Goal: Task Accomplishment & Management: Use online tool/utility

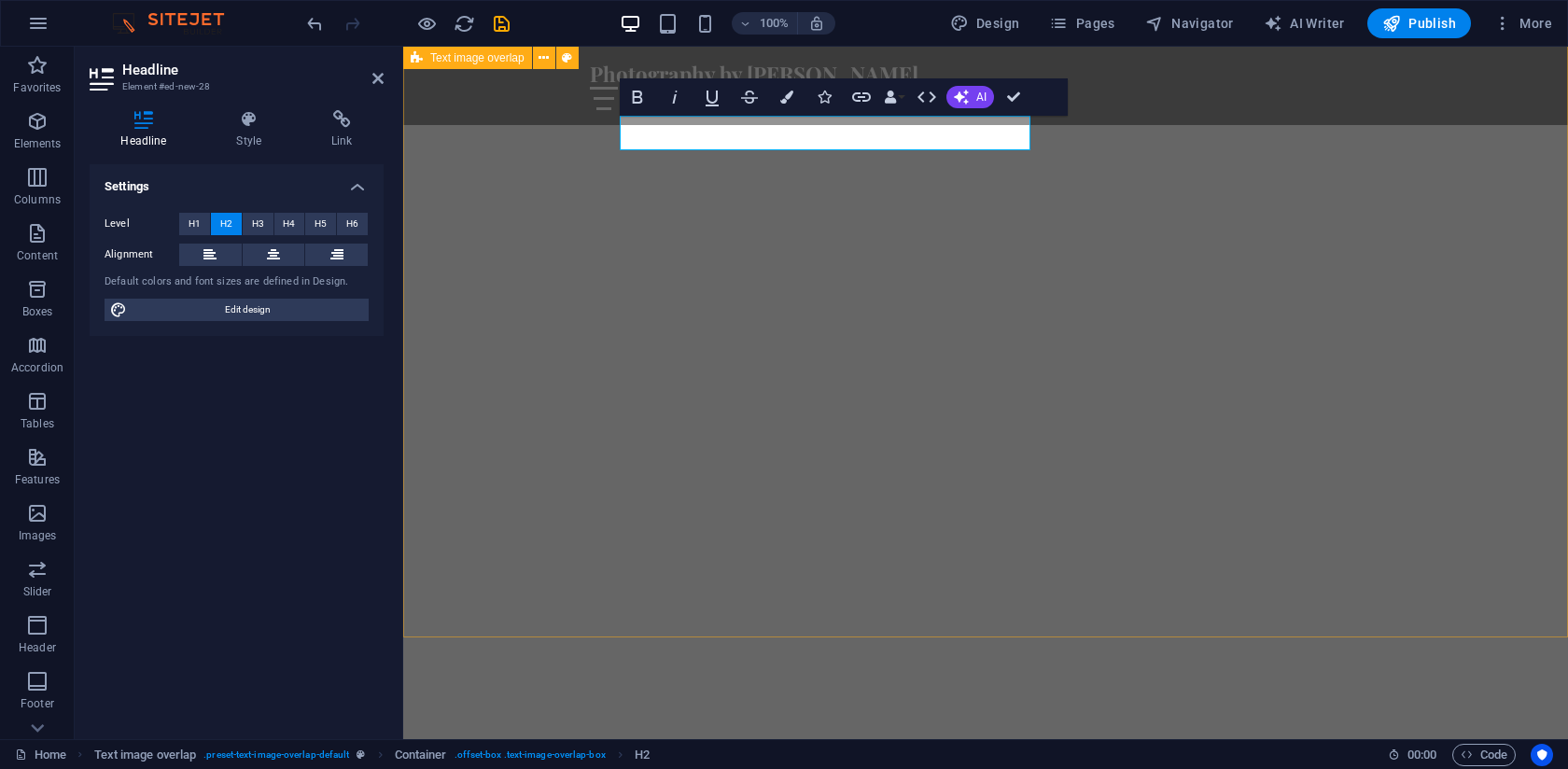
scroll to position [3251, 0]
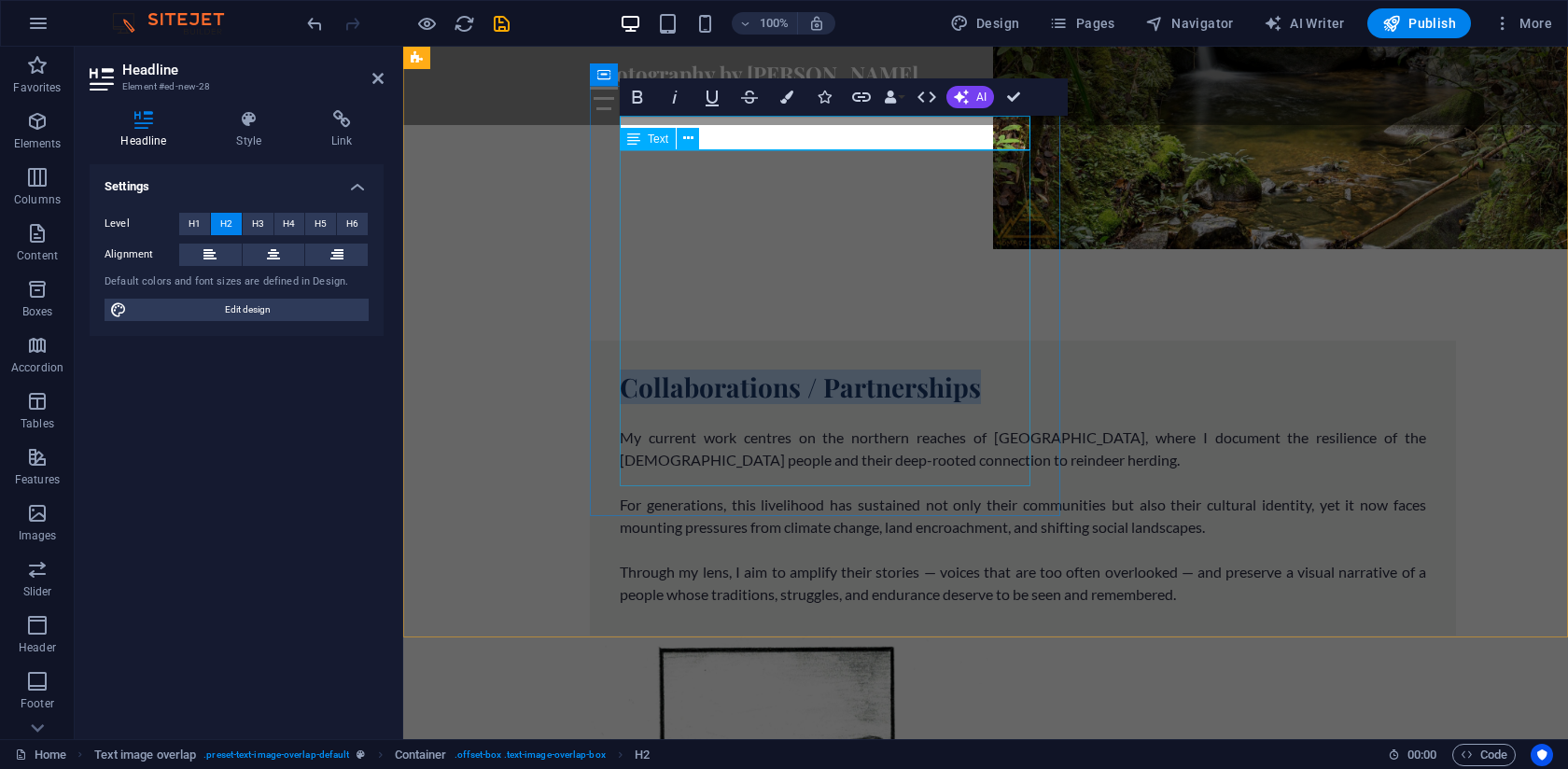
click at [745, 404] on div "My current work centres on the northern reaches of [GEOGRAPHIC_DATA], where I d…" at bounding box center [1023, 505] width 807 height 202
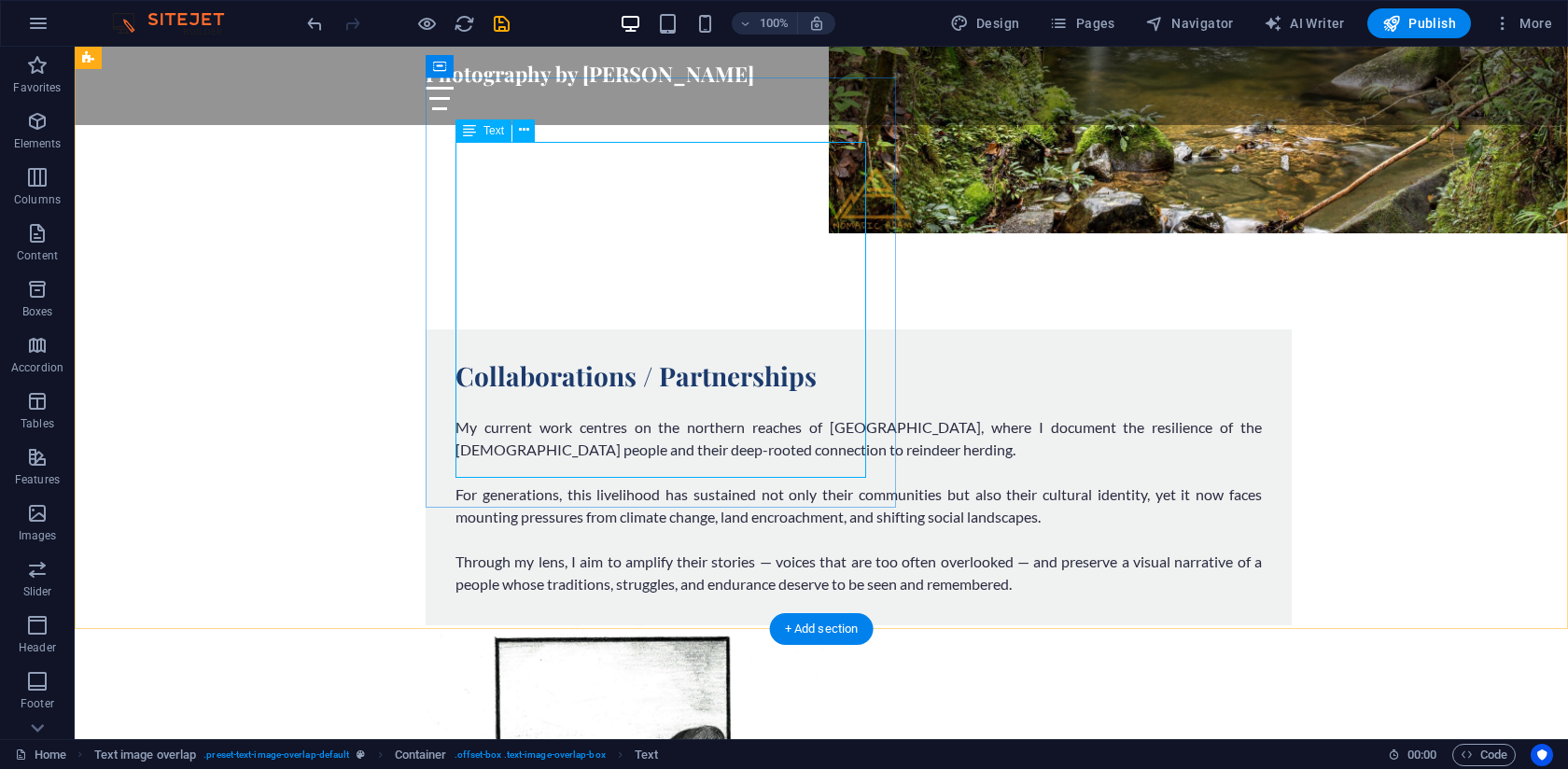
scroll to position [3624, 0]
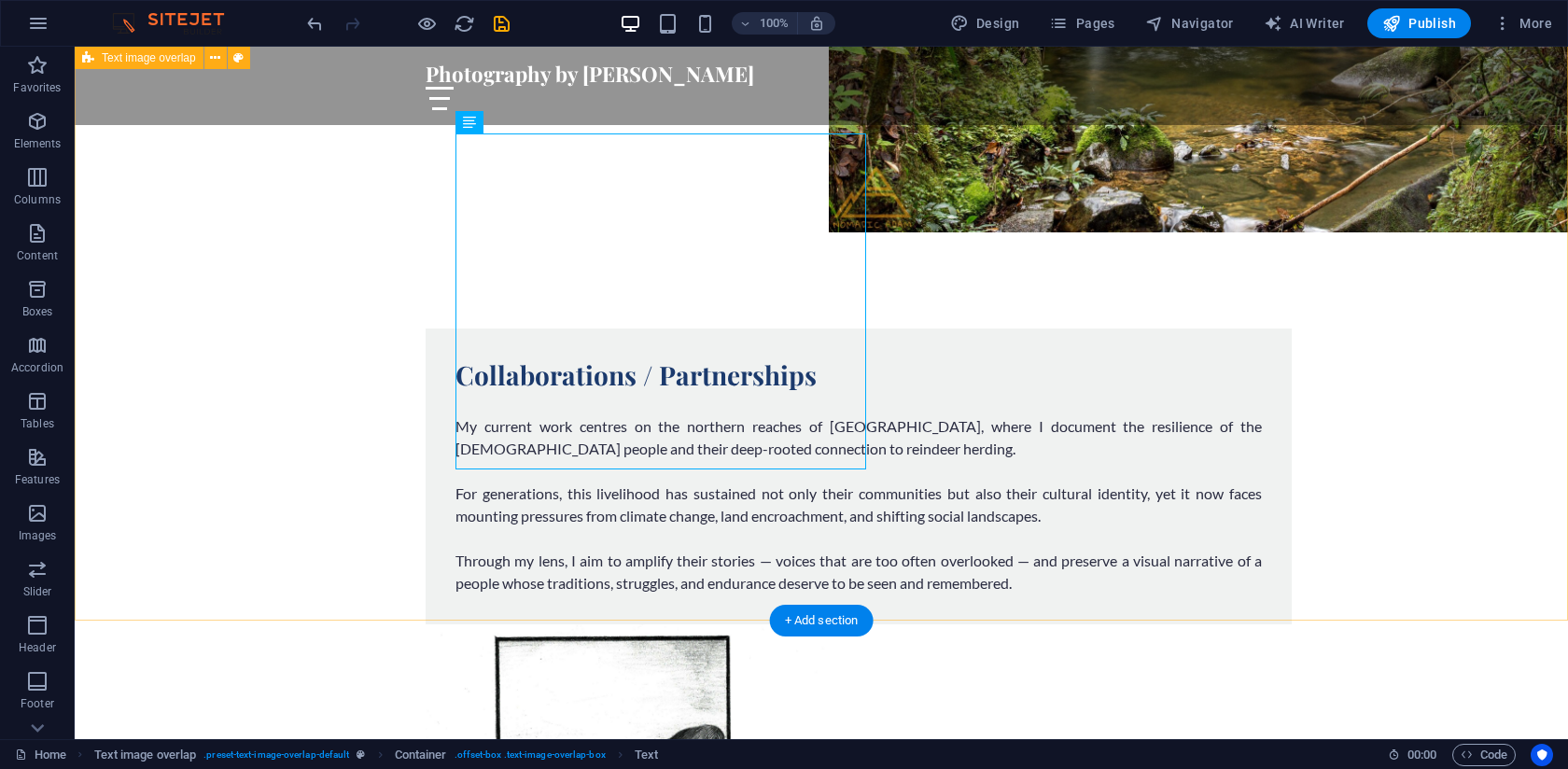
click at [251, 328] on div "Collaborations / Partnerships My current work centres on the northern reaches o…" at bounding box center [822, 753] width 1493 height 998
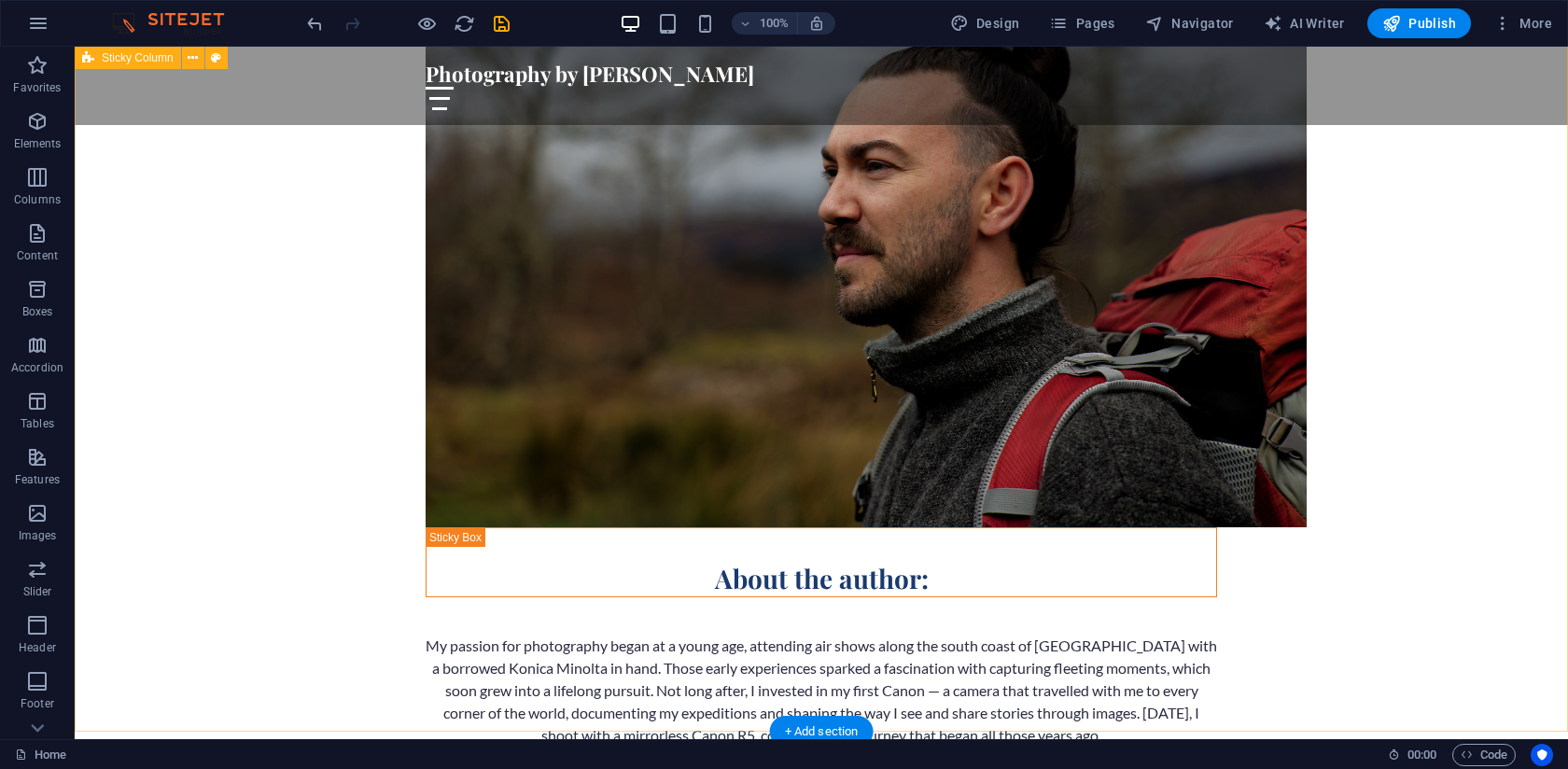
scroll to position [1190, 0]
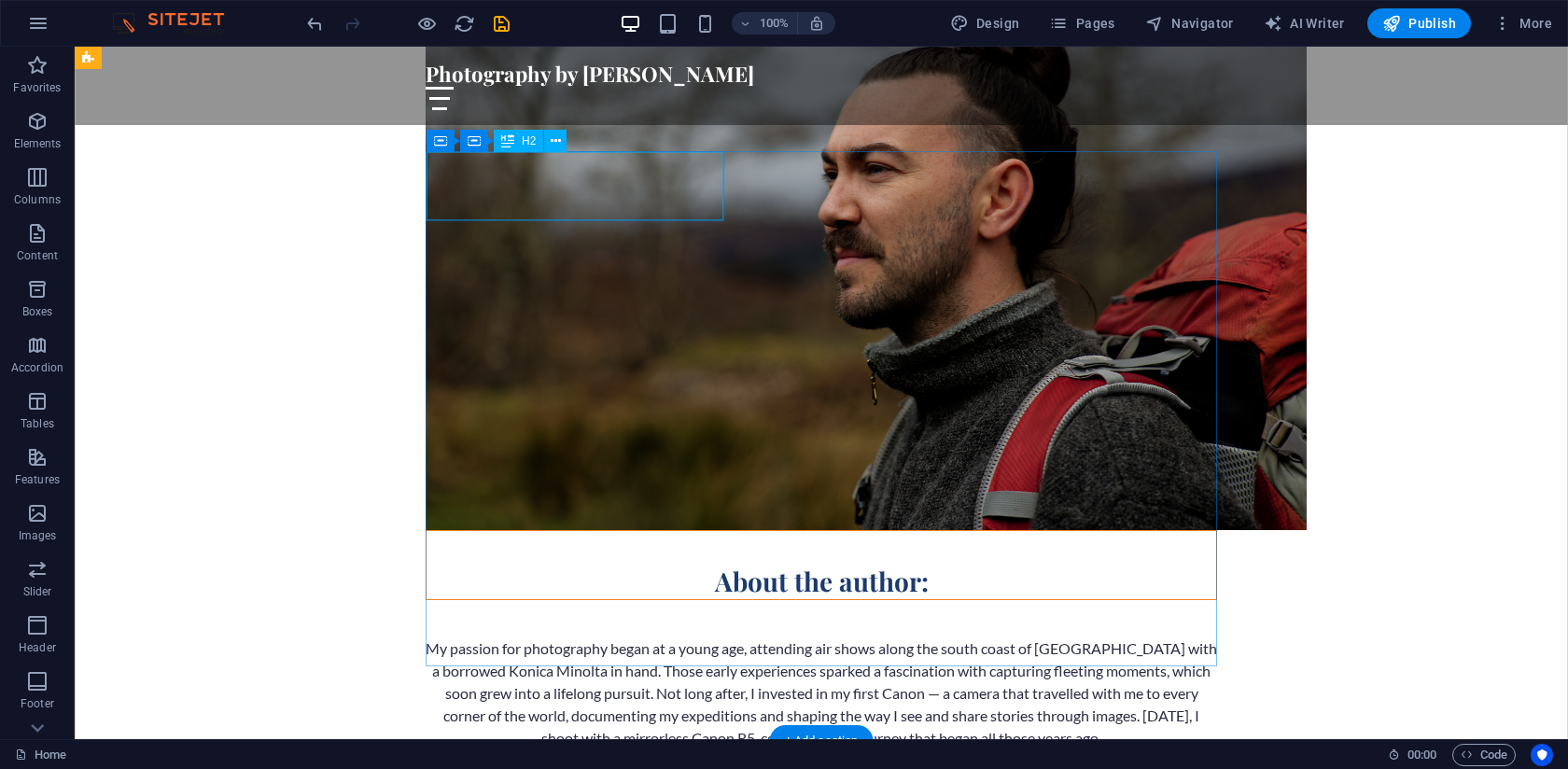
click at [474, 531] on div "About the author:" at bounding box center [821, 564] width 790 height 68
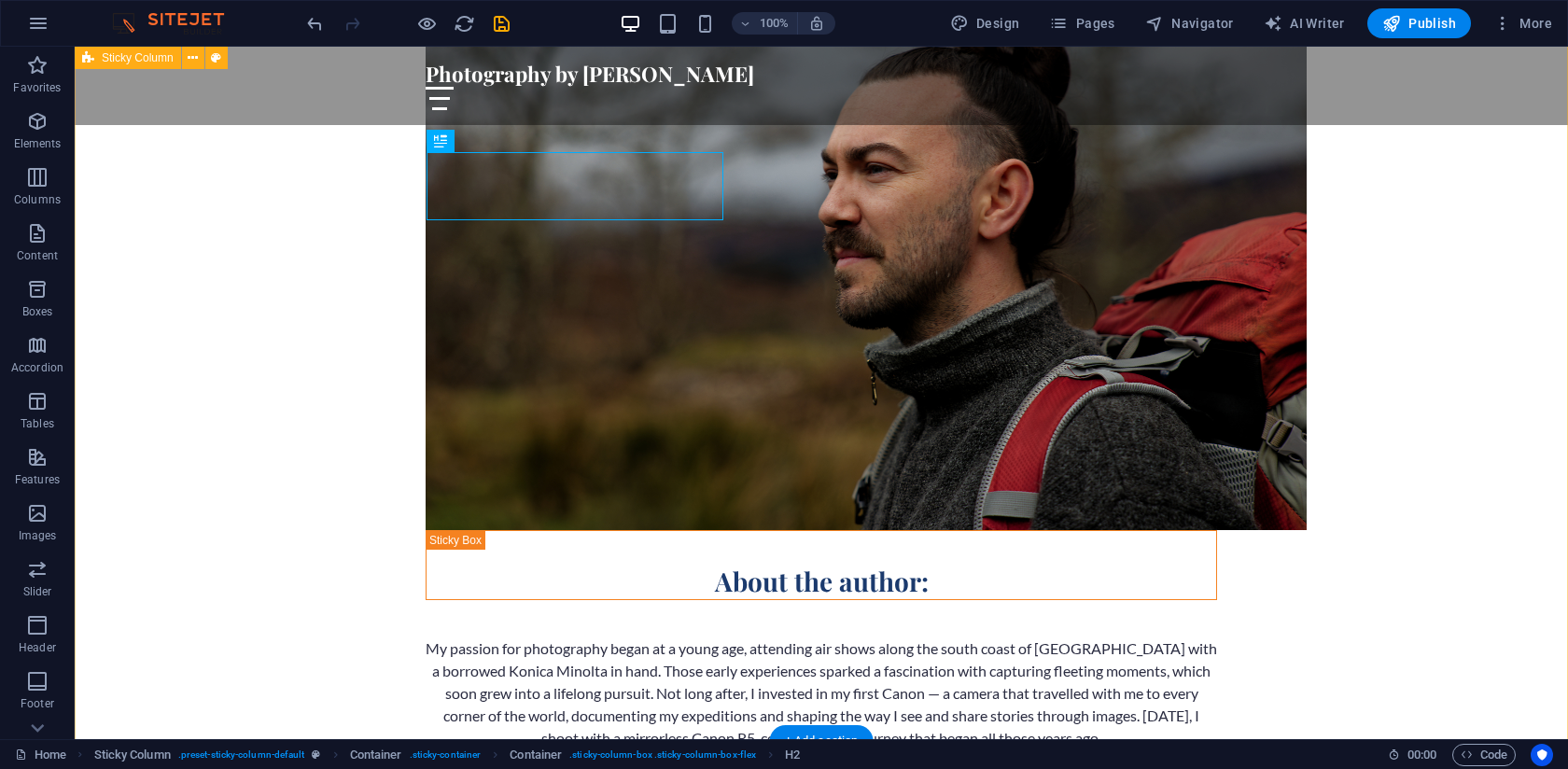
click at [301, 299] on div "About the author: My passion for photography began at a young age, attending ai…" at bounding box center [822, 446] width 1493 height 1157
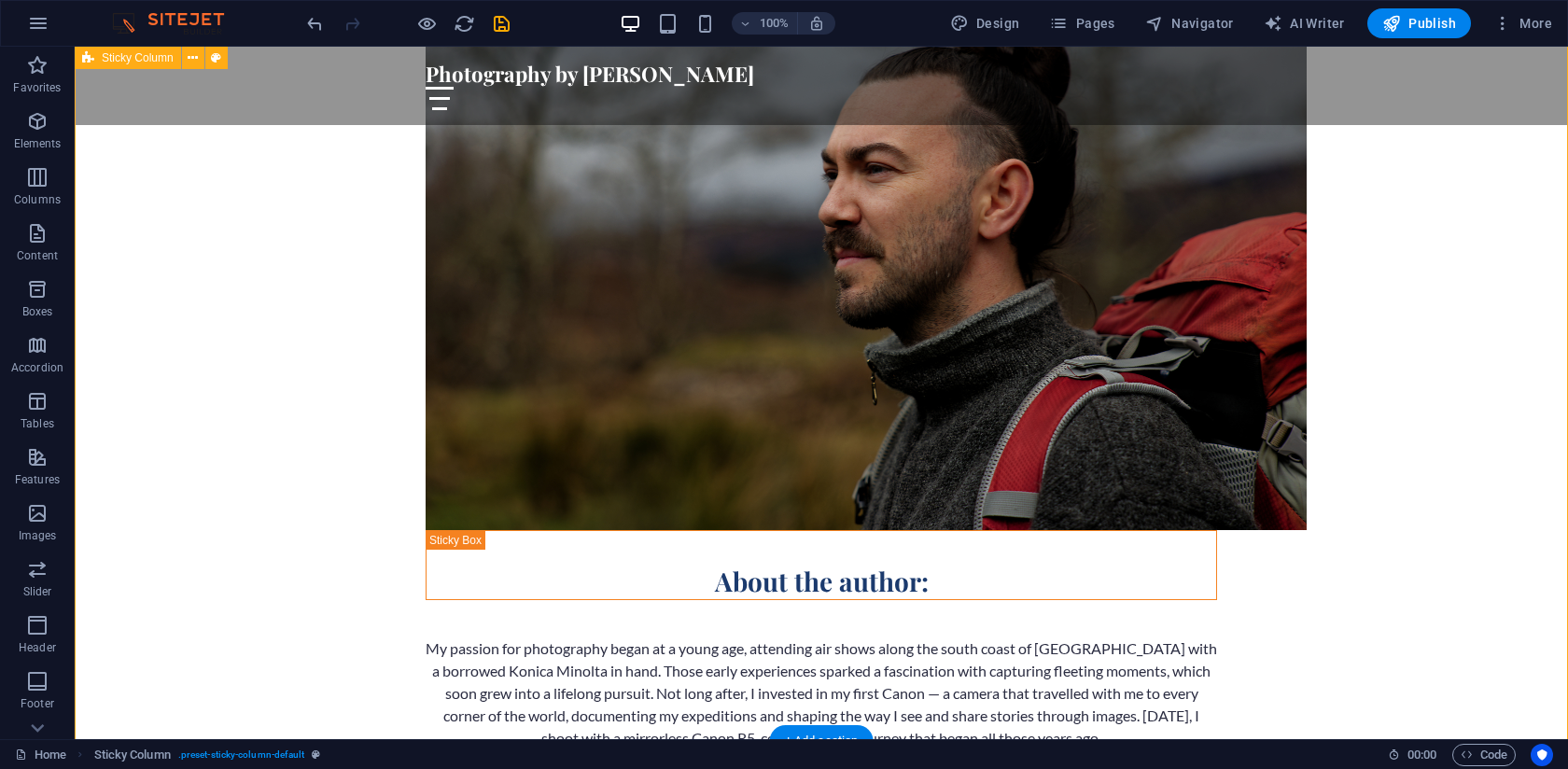
click at [301, 299] on div "About the author: My passion for photography began at a young age, attending ai…" at bounding box center [822, 446] width 1493 height 1157
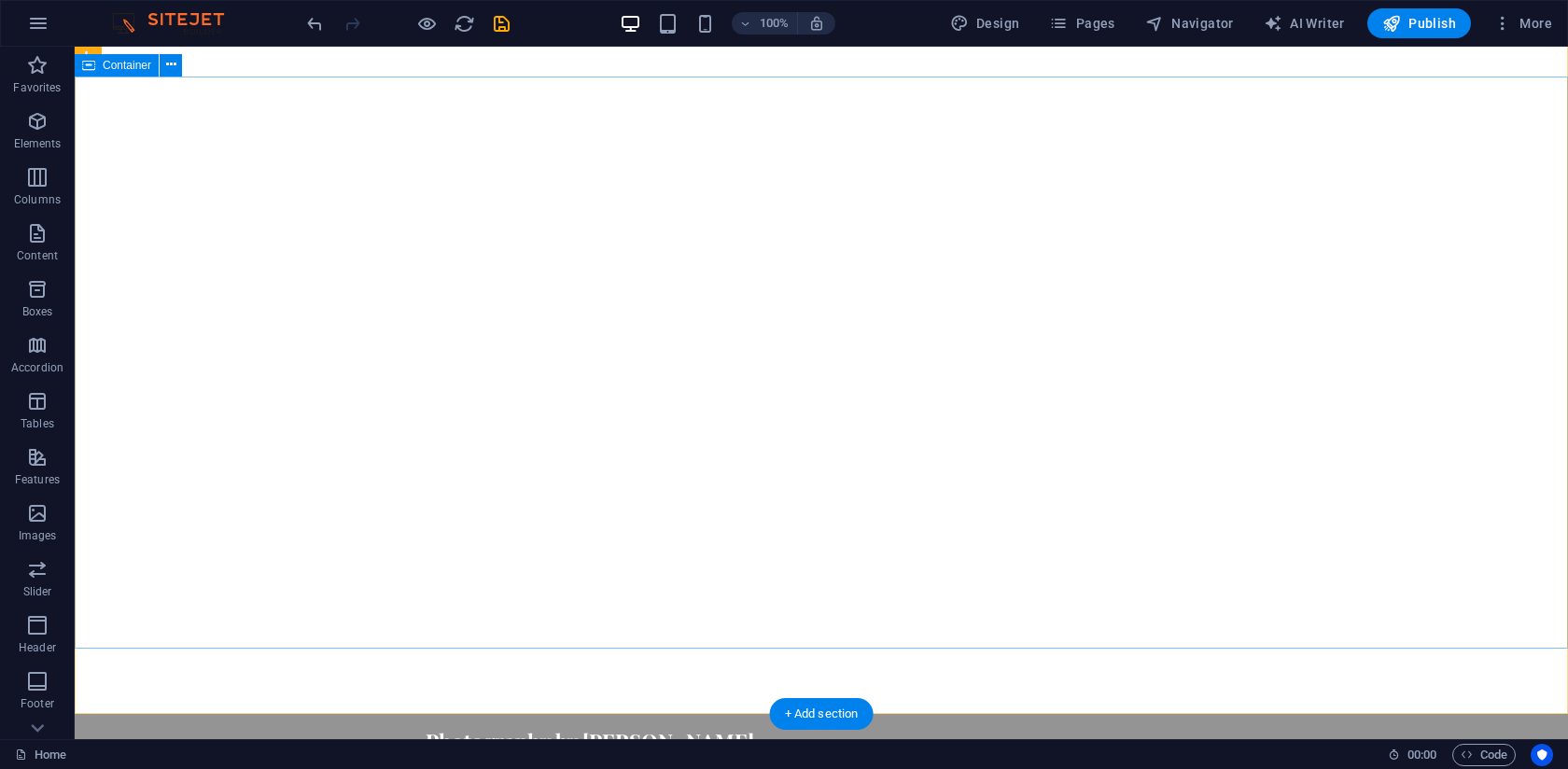
scroll to position [0, 0]
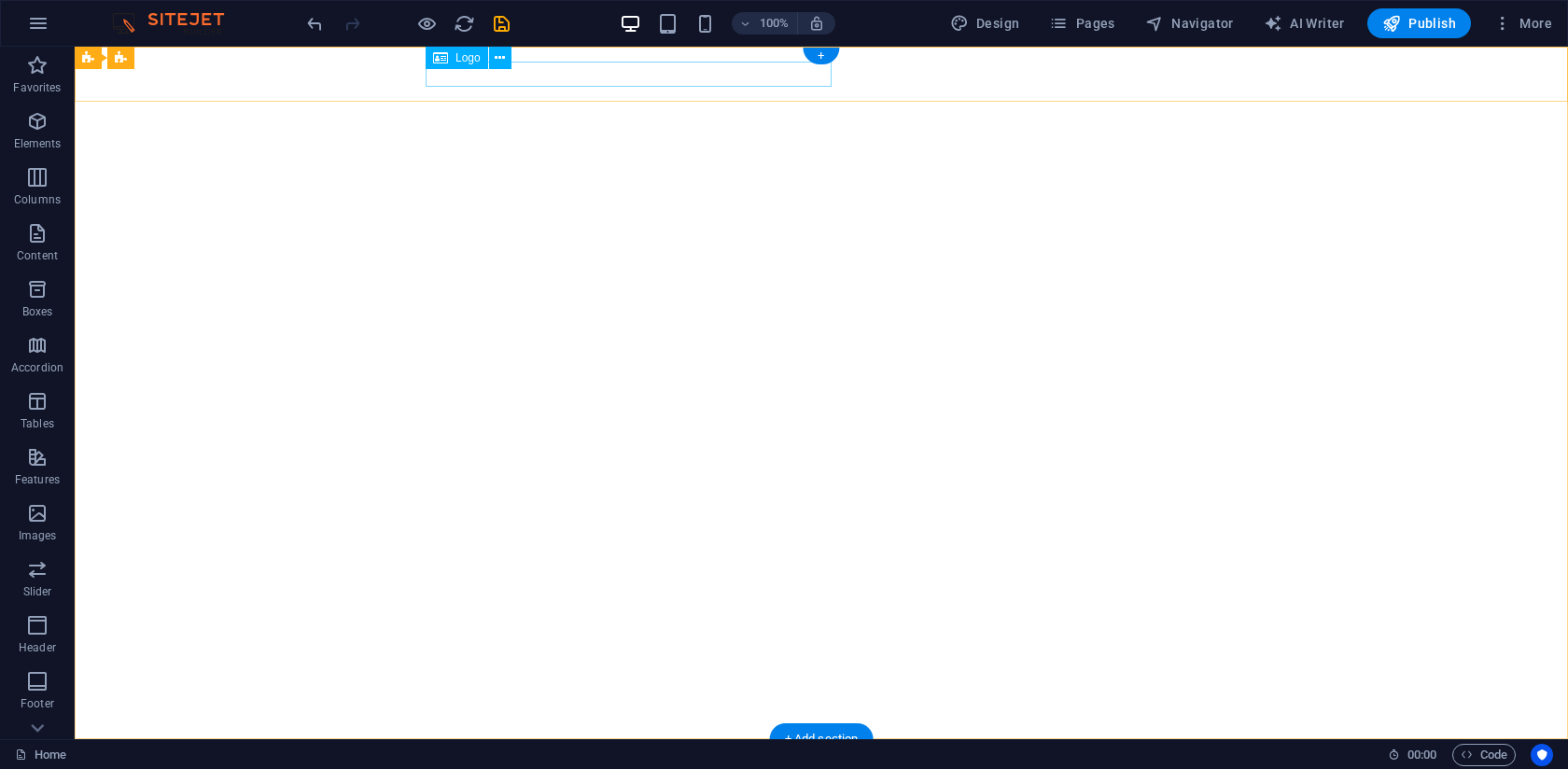
click at [531, 754] on div "Photography by [PERSON_NAME]" at bounding box center [821, 766] width 791 height 25
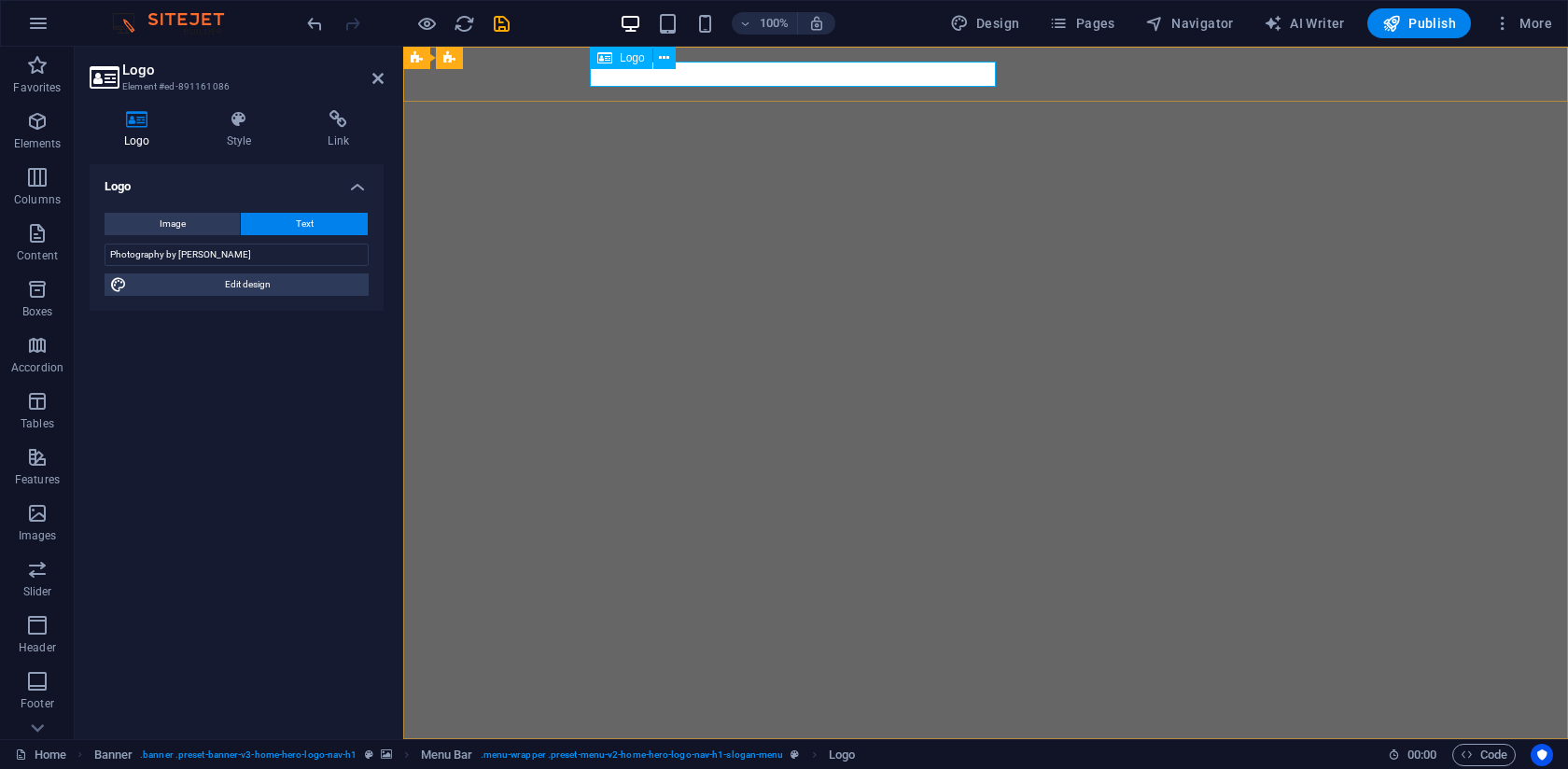
click at [795, 754] on div "Photography by [PERSON_NAME]" at bounding box center [986, 766] width 791 height 25
click at [229, 282] on span "Edit design" at bounding box center [247, 285] width 230 height 23
select select "rem"
select select "700"
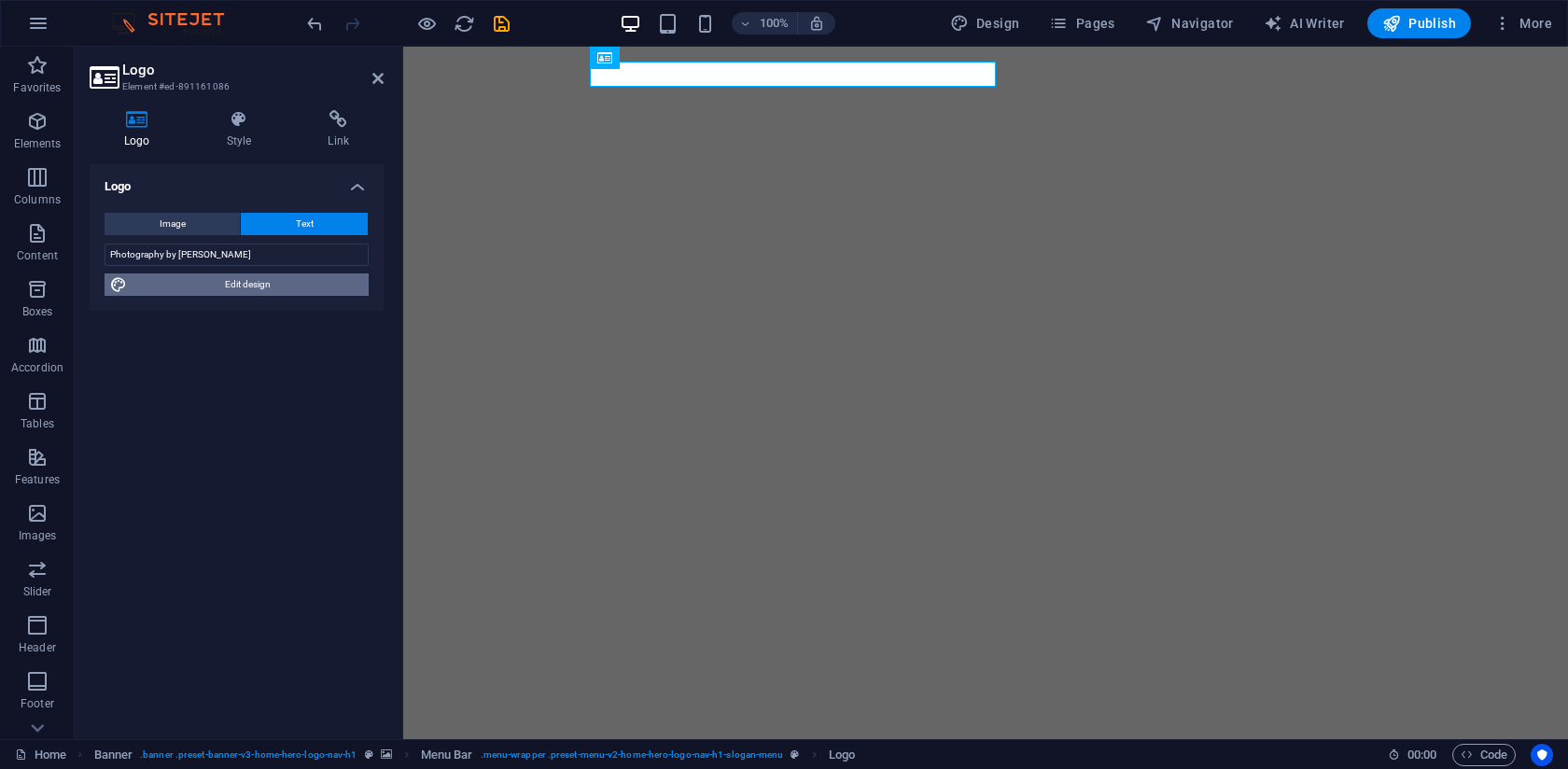
select select "px"
select select "rem"
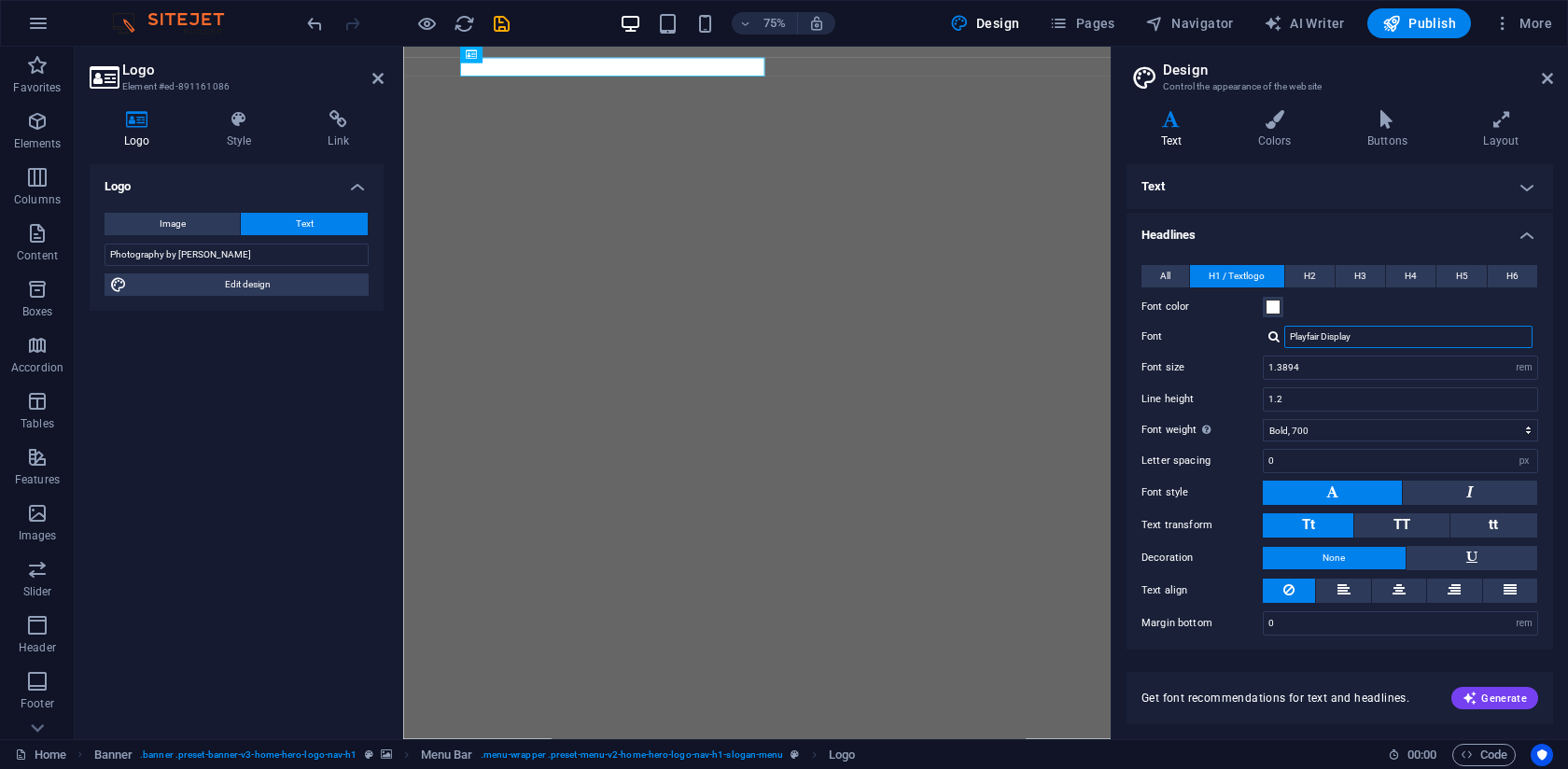
click at [1296, 336] on input "Playfair Display" at bounding box center [1408, 336] width 248 height 23
click at [1277, 333] on div at bounding box center [1273, 336] width 11 height 12
click at [1350, 387] on div "Playfair Display" at bounding box center [1412, 384] width 246 height 20
click at [1396, 181] on h4 "Text" at bounding box center [1339, 186] width 426 height 44
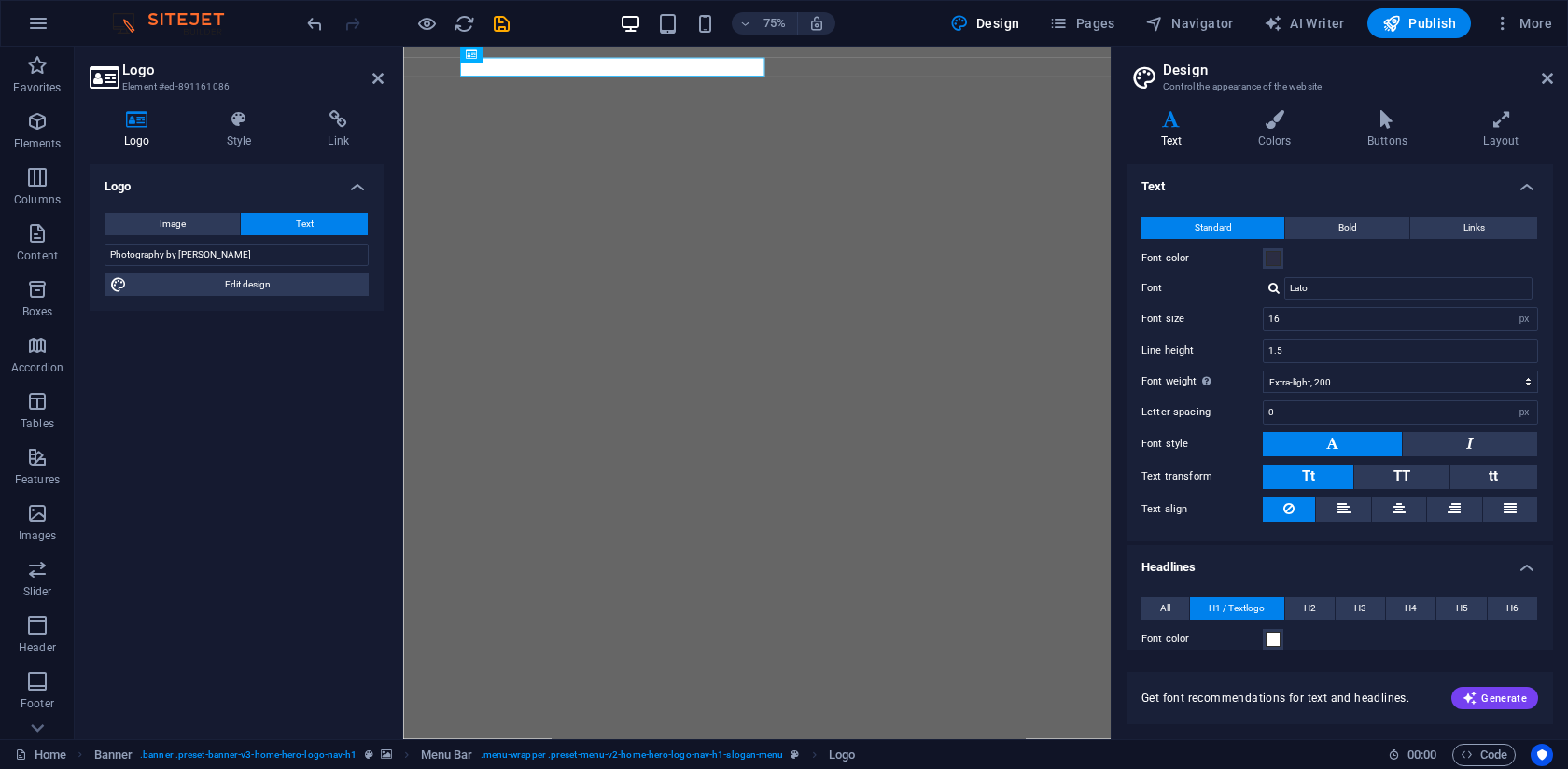
click at [1275, 290] on div at bounding box center [1273, 288] width 11 height 12
click at [1328, 335] on div "Playfair Display" at bounding box center [1412, 336] width 246 height 20
type input "Playfair Display"
click at [1171, 130] on h4 "Text" at bounding box center [1175, 129] width 97 height 40
click at [1546, 80] on icon at bounding box center [1546, 78] width 11 height 15
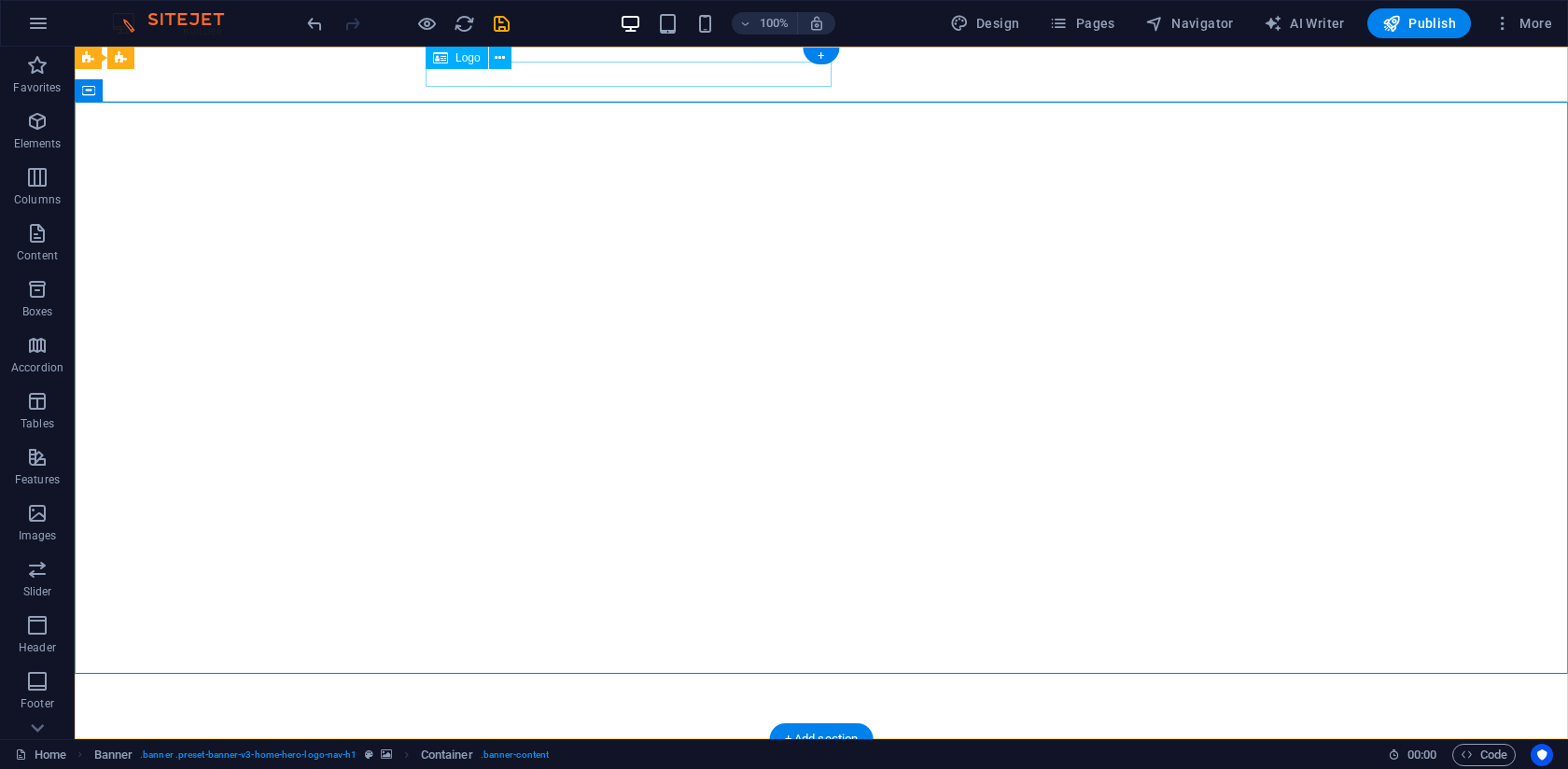
click at [746, 754] on div "Photography by [PERSON_NAME]" at bounding box center [821, 766] width 791 height 25
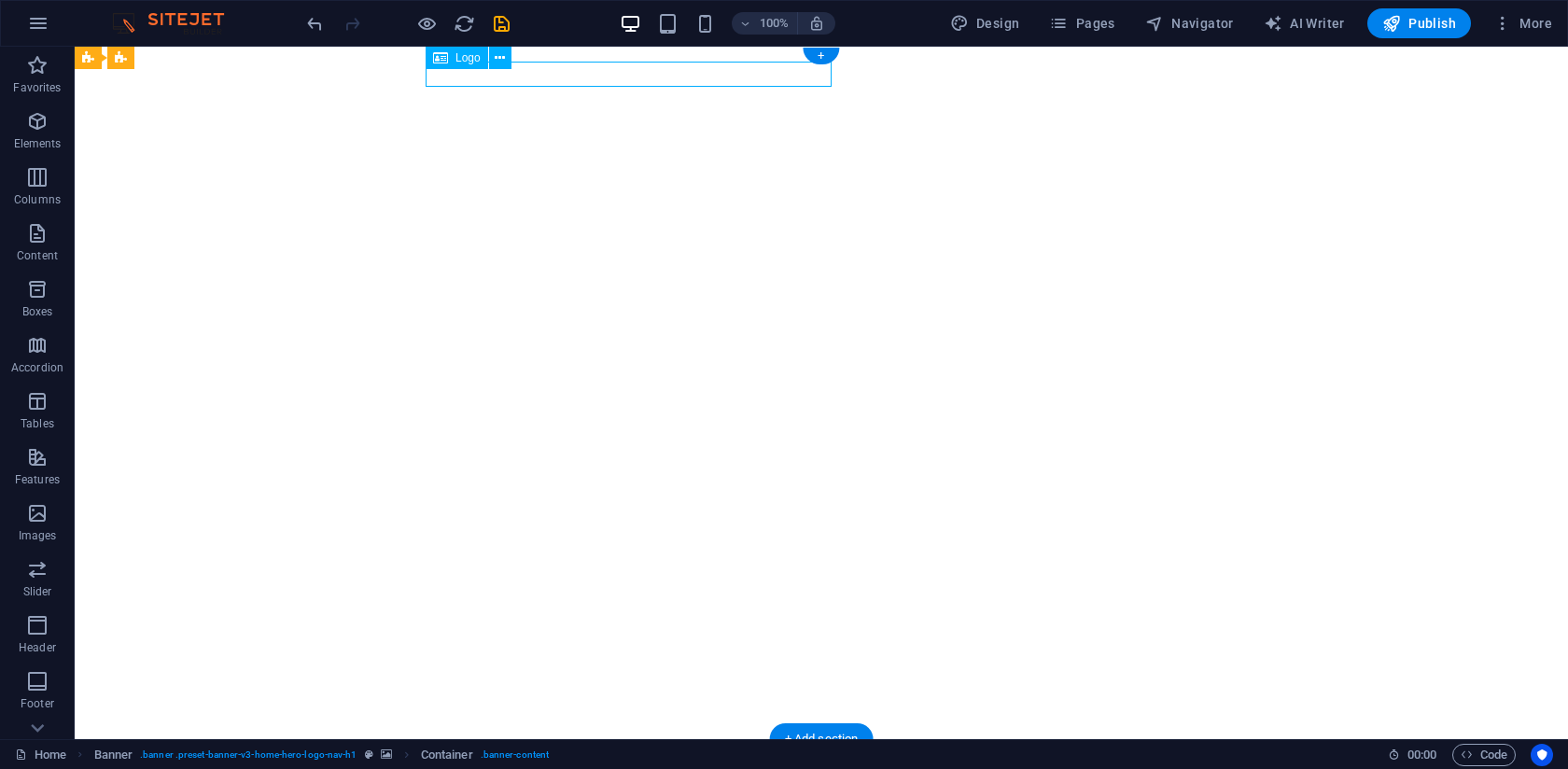
click at [745, 754] on div "Photography by [PERSON_NAME]" at bounding box center [821, 766] width 791 height 25
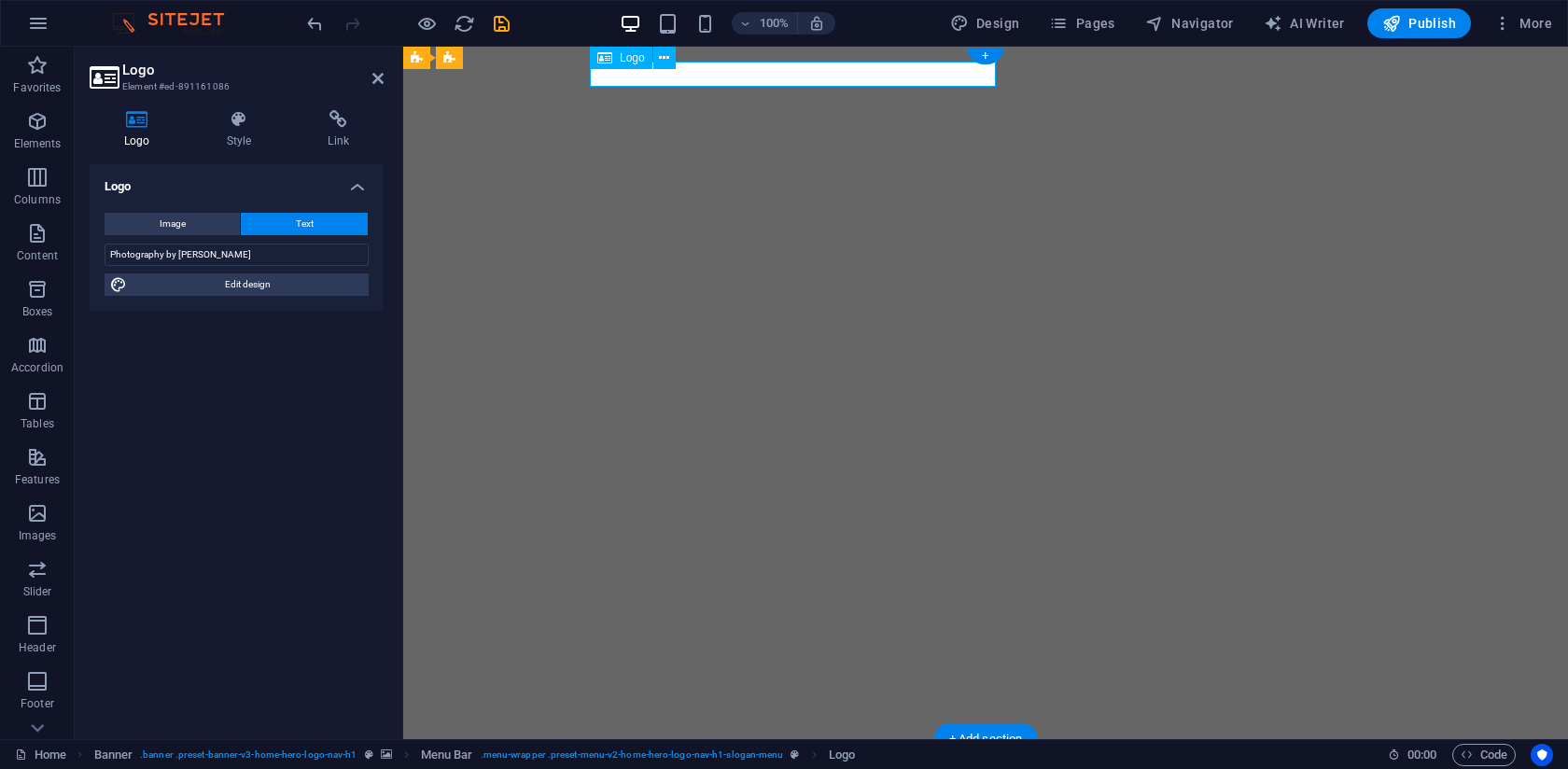
click at [745, 754] on div "Photography by [PERSON_NAME]" at bounding box center [986, 766] width 791 height 25
click at [722, 754] on div "Photography by [PERSON_NAME]" at bounding box center [986, 766] width 791 height 25
click at [291, 217] on button "Text" at bounding box center [305, 223] width 127 height 23
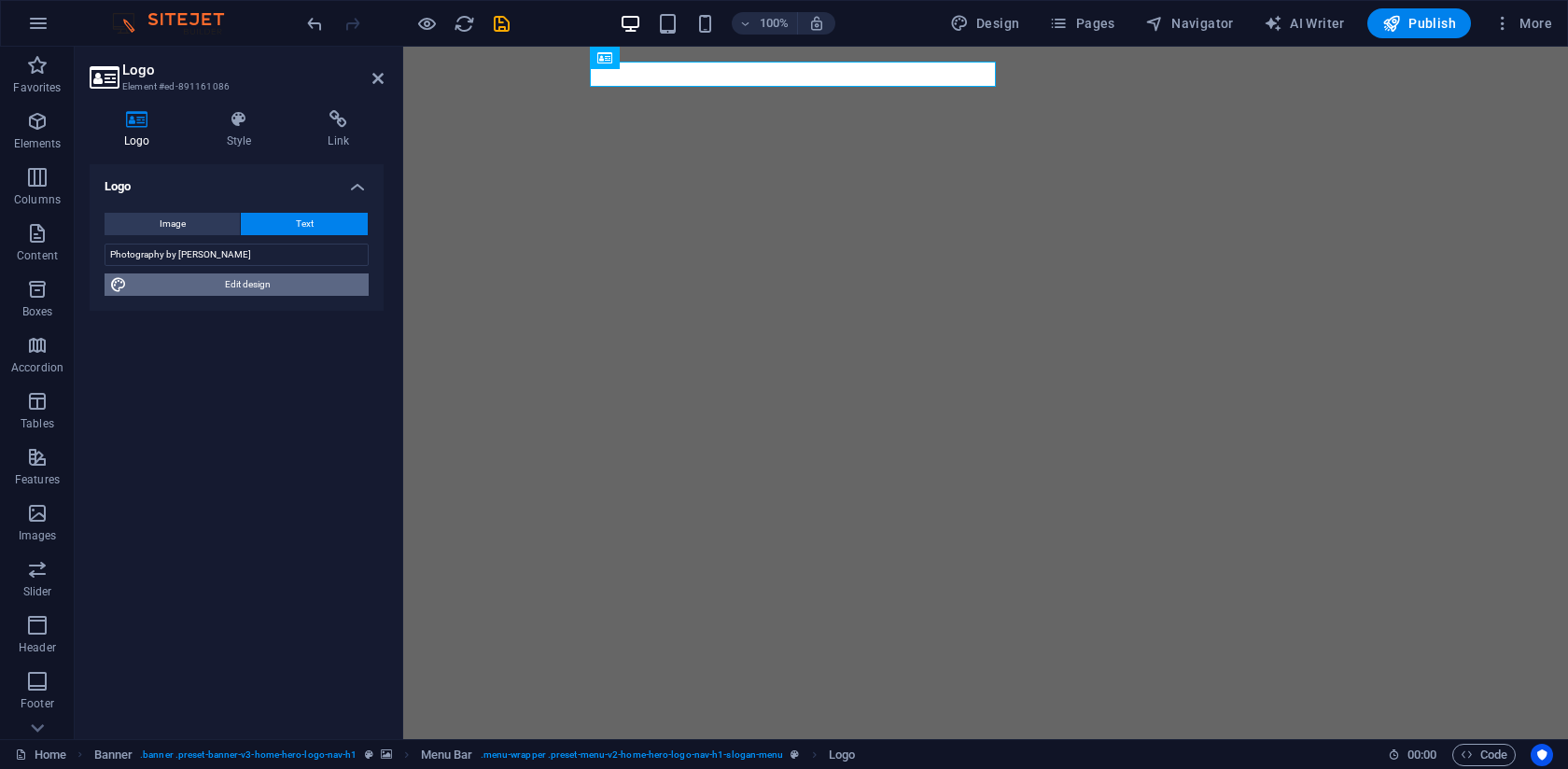
click at [191, 288] on span "Edit design" at bounding box center [247, 285] width 230 height 23
select select "px"
select select "200"
select select "px"
select select "rem"
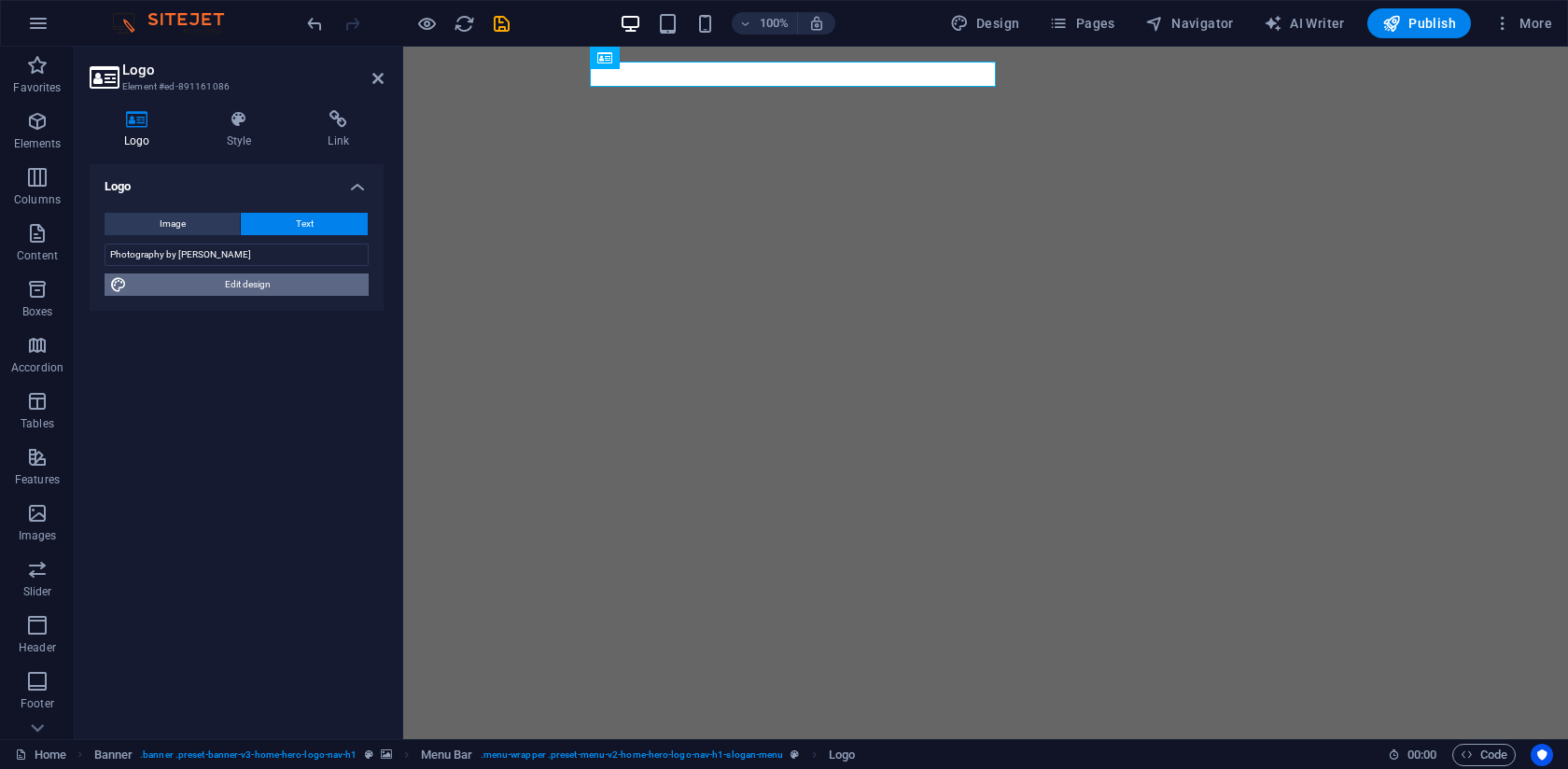
select select "700"
select select "px"
select select "rem"
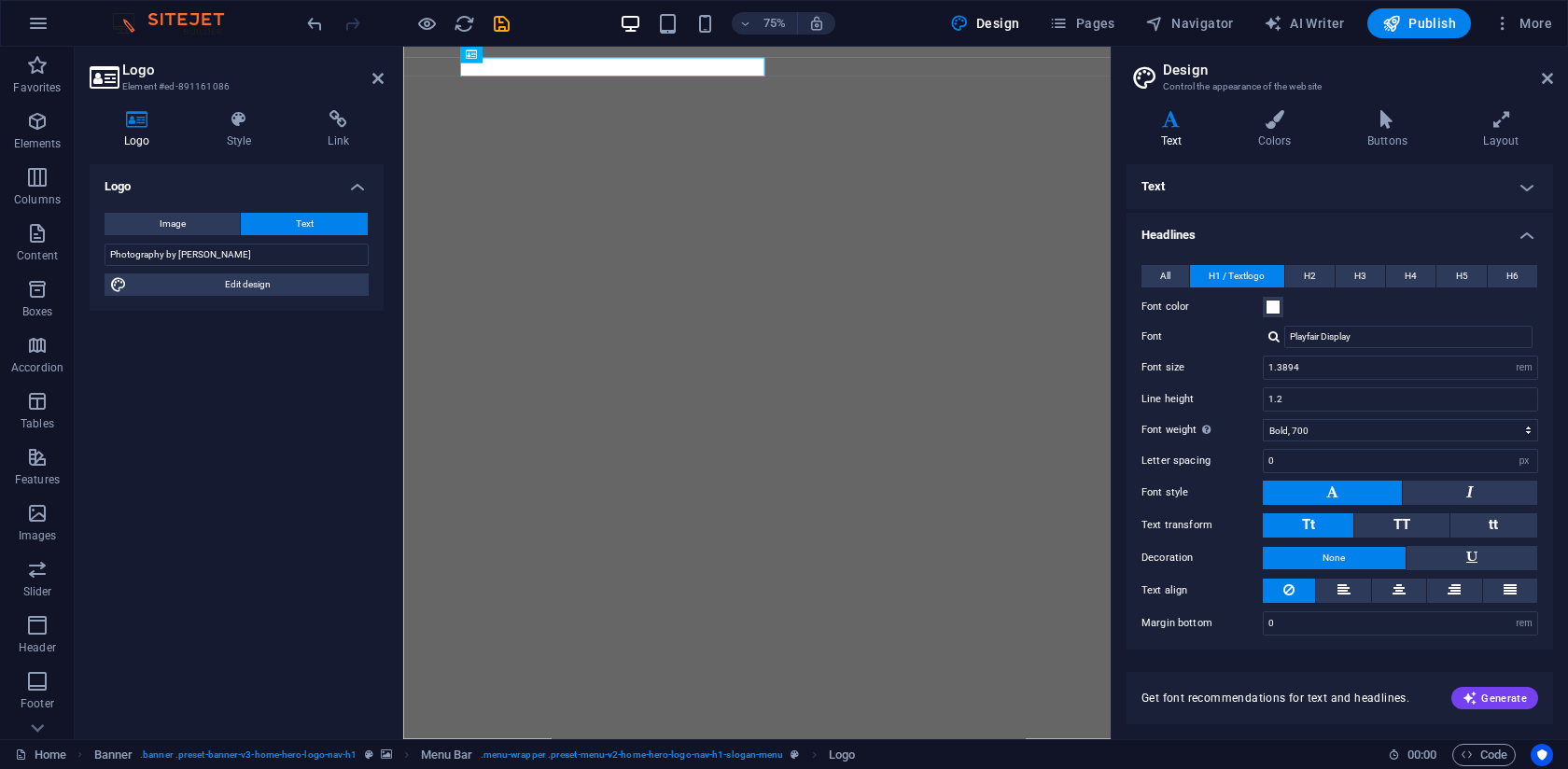
click at [1276, 339] on div at bounding box center [1273, 336] width 11 height 12
click at [1245, 340] on label "Font" at bounding box center [1201, 336] width 122 height 23
click at [1284, 340] on input "Playfair Display" at bounding box center [1408, 336] width 248 height 23
click at [1269, 340] on div at bounding box center [1273, 336] width 11 height 12
click at [1298, 359] on div "Lato" at bounding box center [1412, 362] width 246 height 20
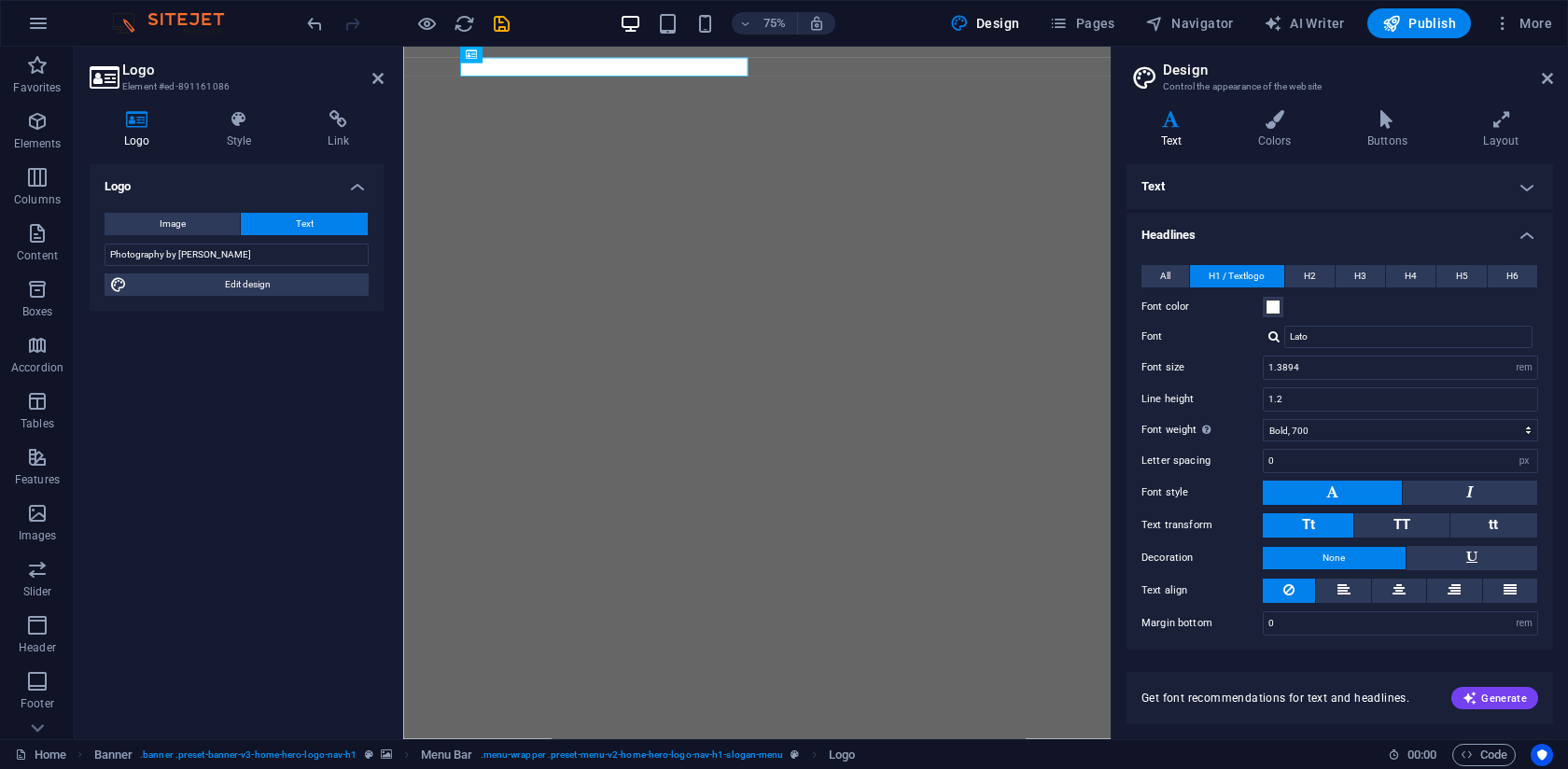
click at [1273, 335] on div at bounding box center [1273, 336] width 11 height 12
click at [1302, 384] on div "Playfair Display" at bounding box center [1412, 384] width 246 height 20
type input "Playfair Display"
click at [1276, 339] on div at bounding box center [1273, 336] width 11 height 12
click at [1329, 410] on div "Manage fonts →" at bounding box center [1412, 410] width 246 height 24
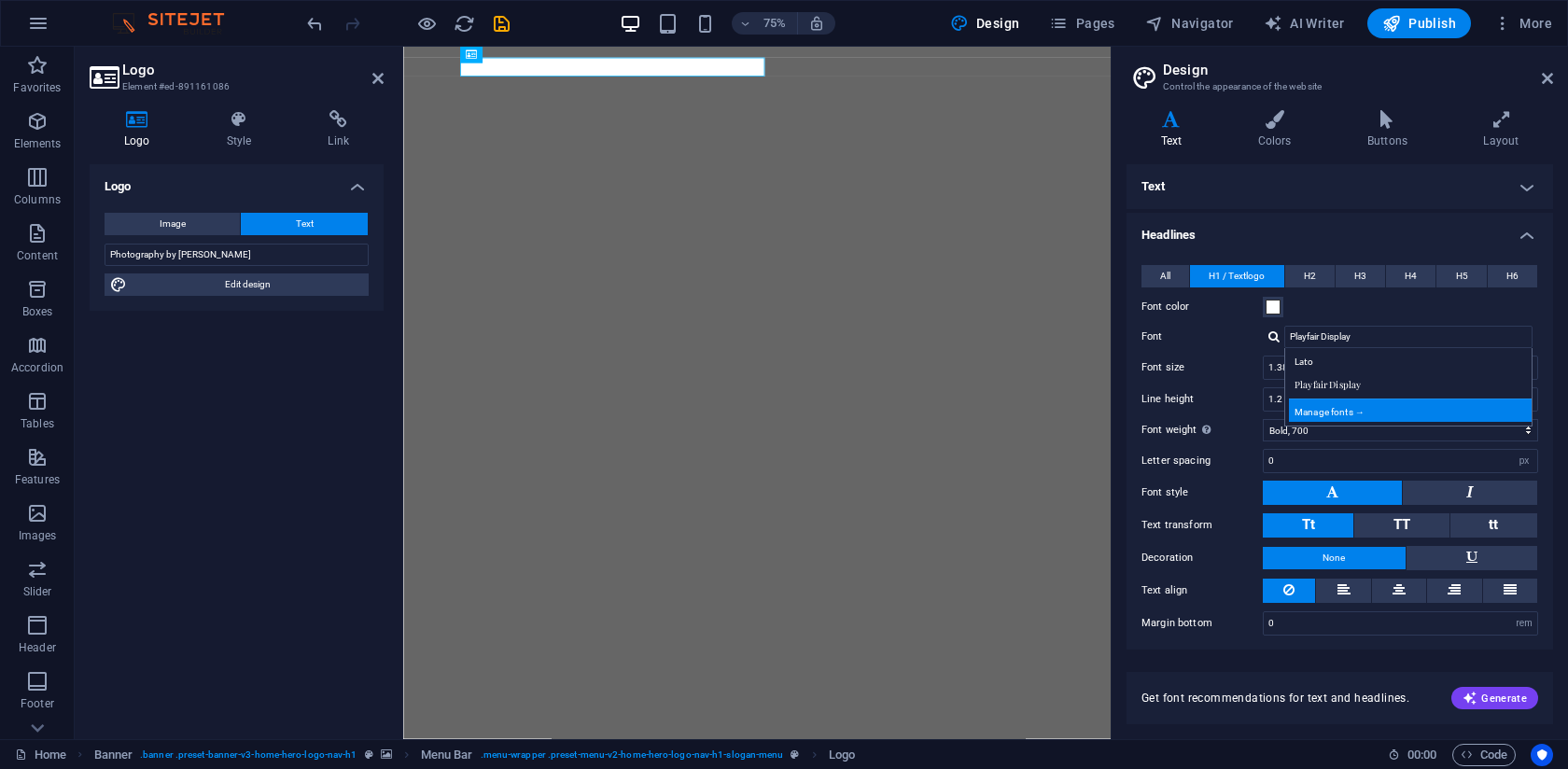
select select "popularity"
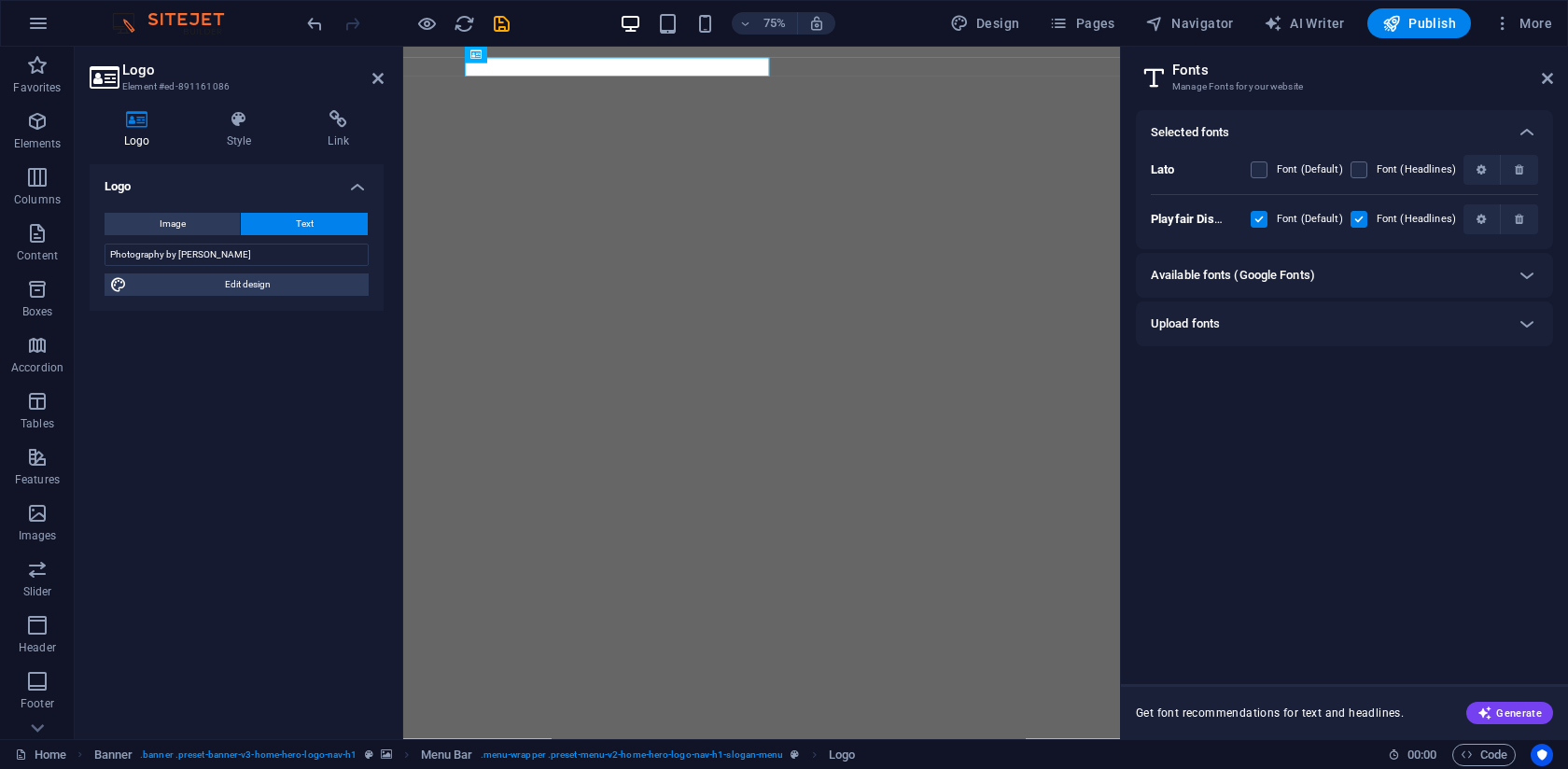
click at [1241, 281] on h6 "Available fonts (Google Fonts)" at bounding box center [1233, 275] width 164 height 23
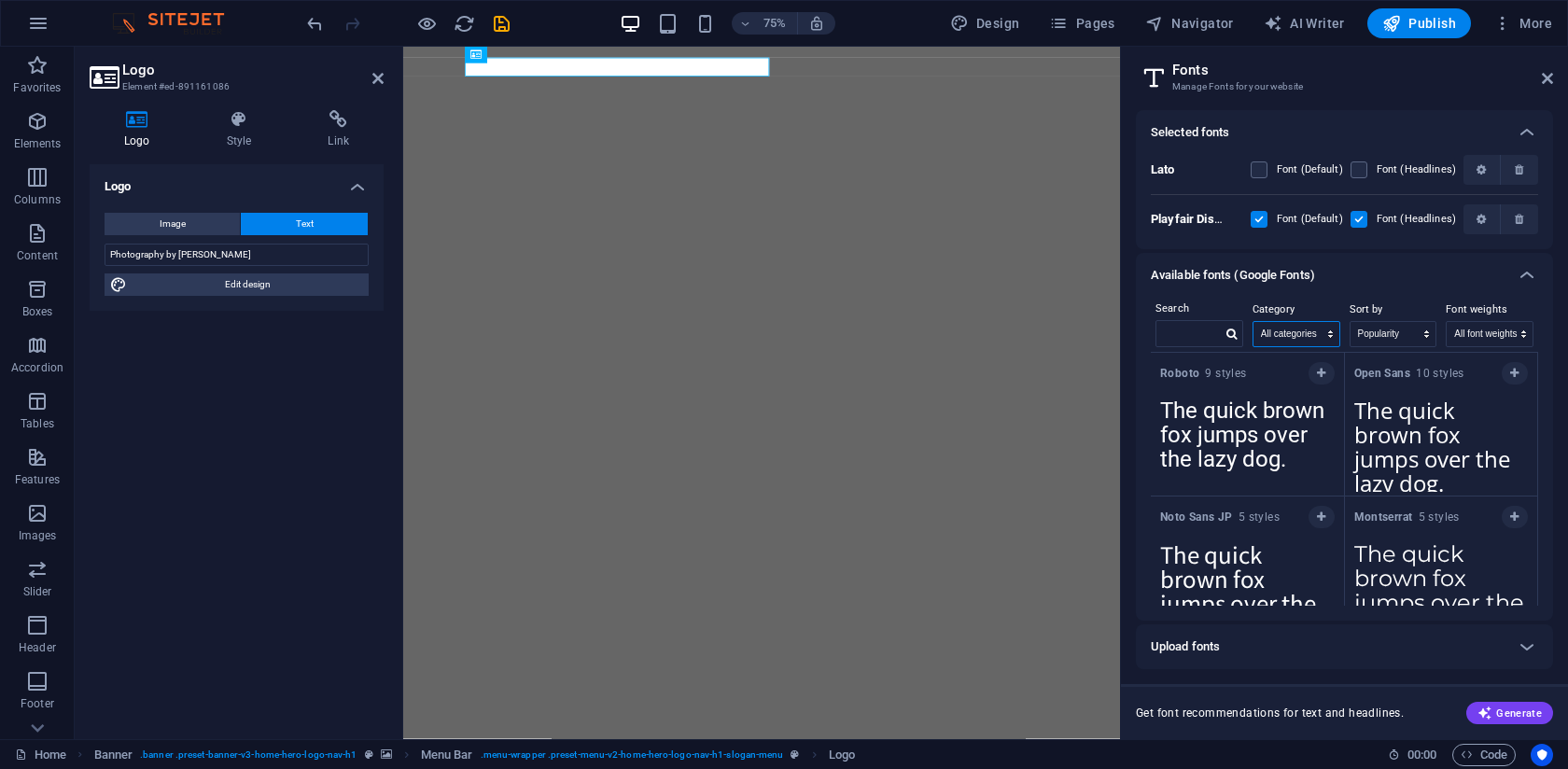
click at [1282, 341] on select "All categories serif display monospace sans-serif handwriting" at bounding box center [1296, 334] width 86 height 25
select select "handwriting"
click at [1254, 322] on select "All categories serif display monospace sans-serif handwriting" at bounding box center [1296, 334] width 86 height 25
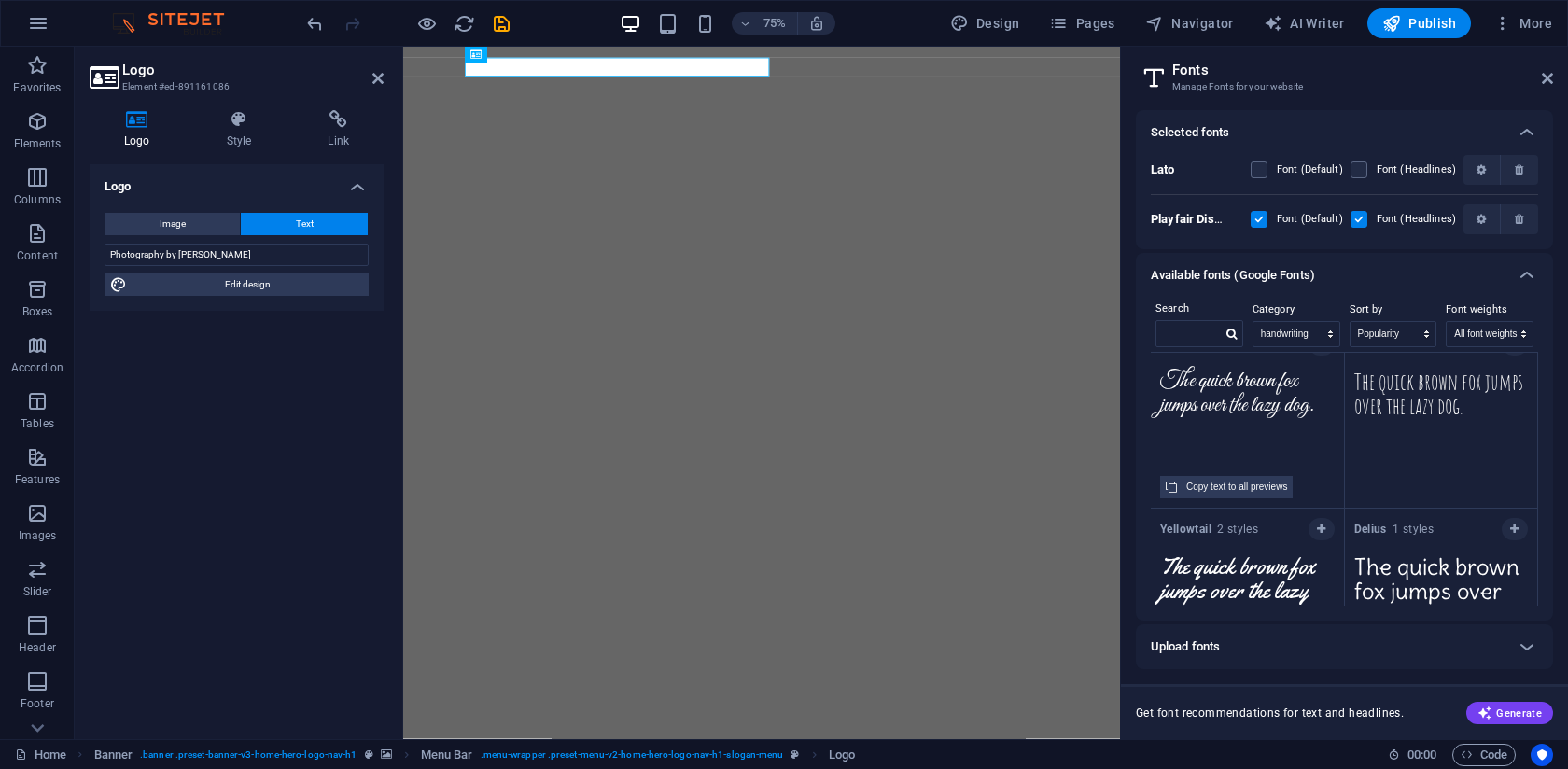
scroll to position [603, 0]
click at [1221, 492] on div "Copy text to all previews" at bounding box center [1237, 487] width 101 height 23
click at [1249, 399] on textarea "The quick brown fox jumps over the lazy dog." at bounding box center [1247, 412] width 193 height 103
click at [1184, 489] on span "button" at bounding box center [1180, 487] width 9 height 9
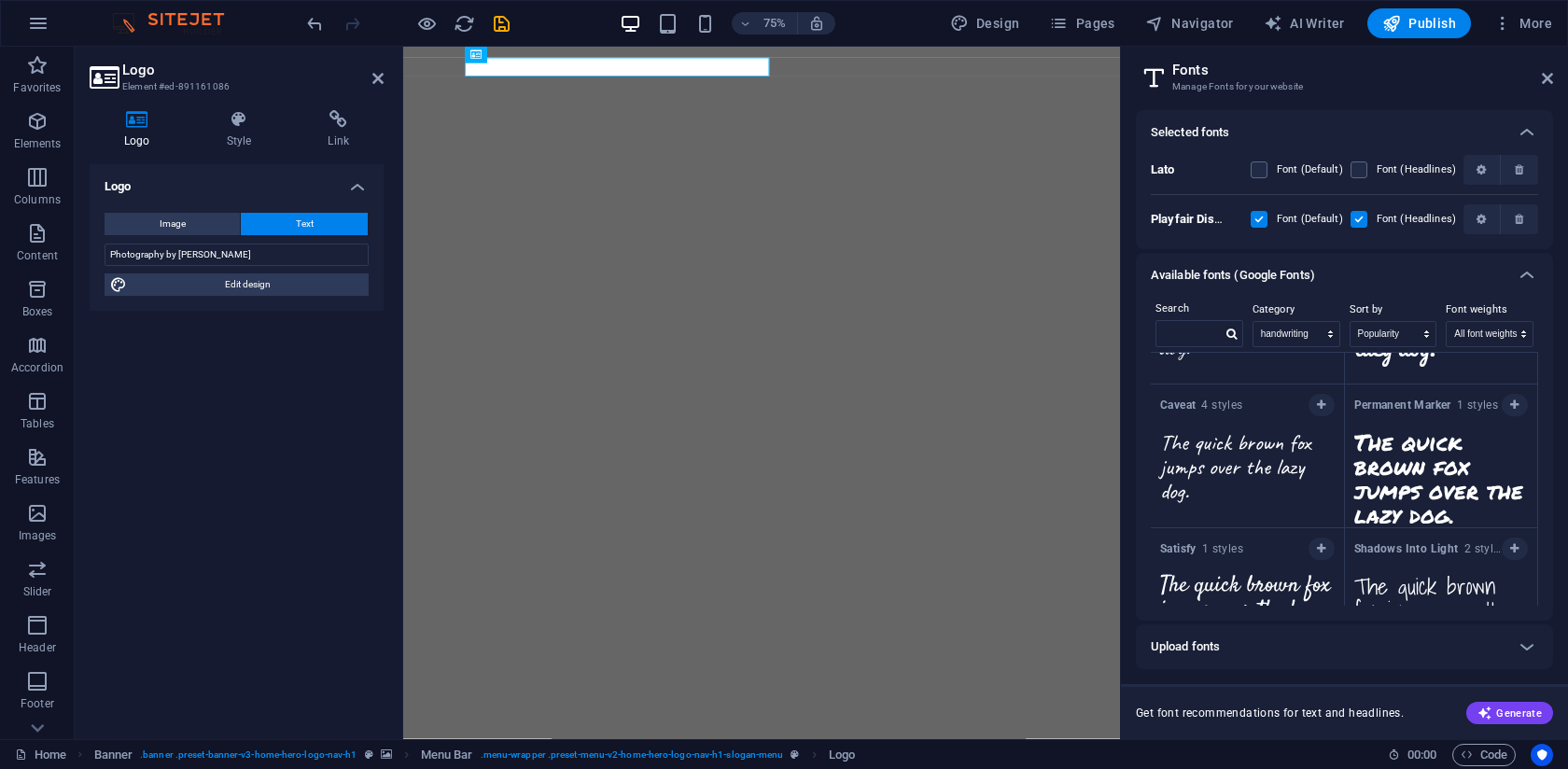
scroll to position [0, 0]
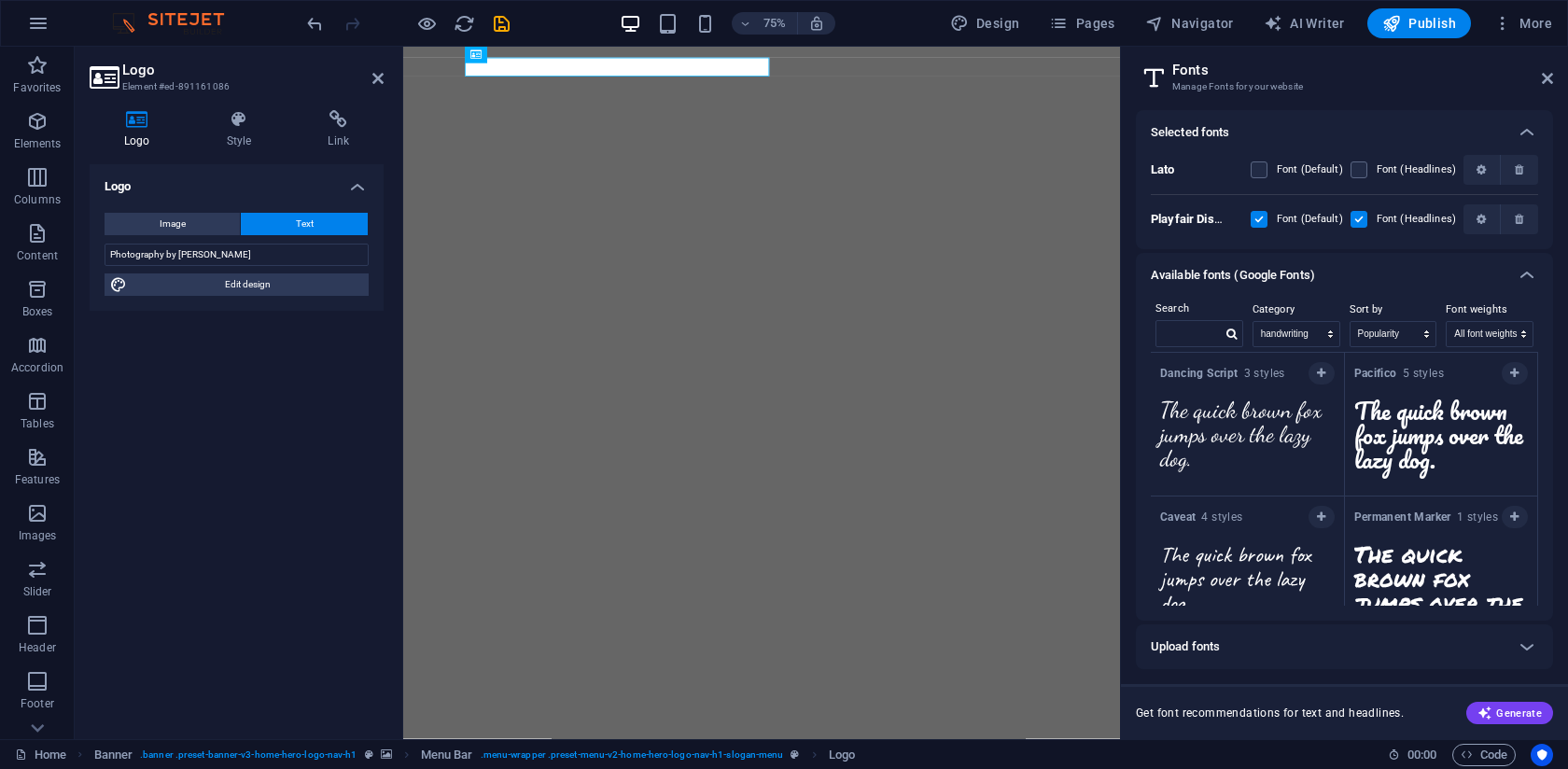
click at [563, 25] on div "75% Design Pages Navigator AI Writer Publish More" at bounding box center [931, 23] width 1257 height 30
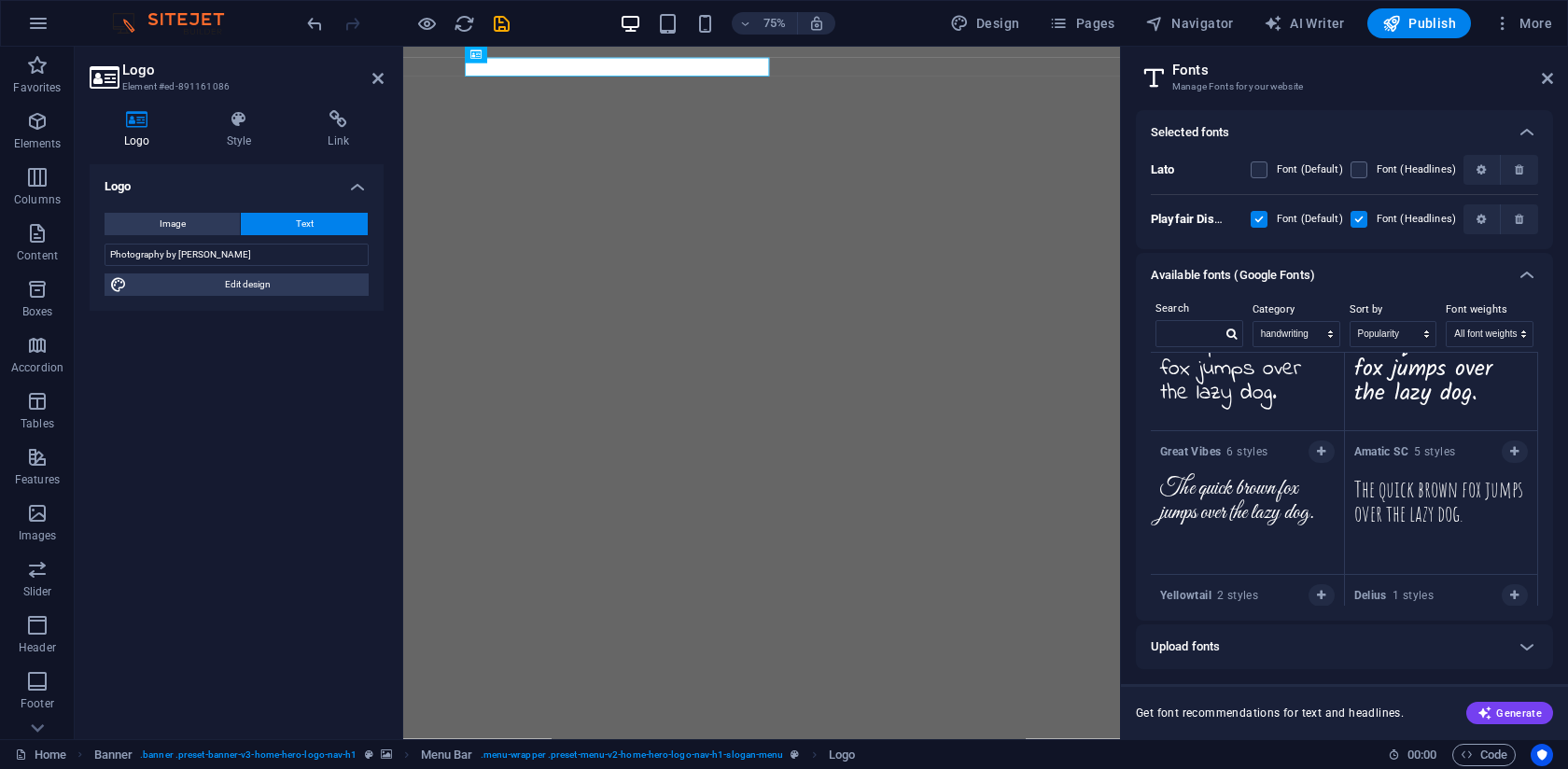
scroll to position [517, 0]
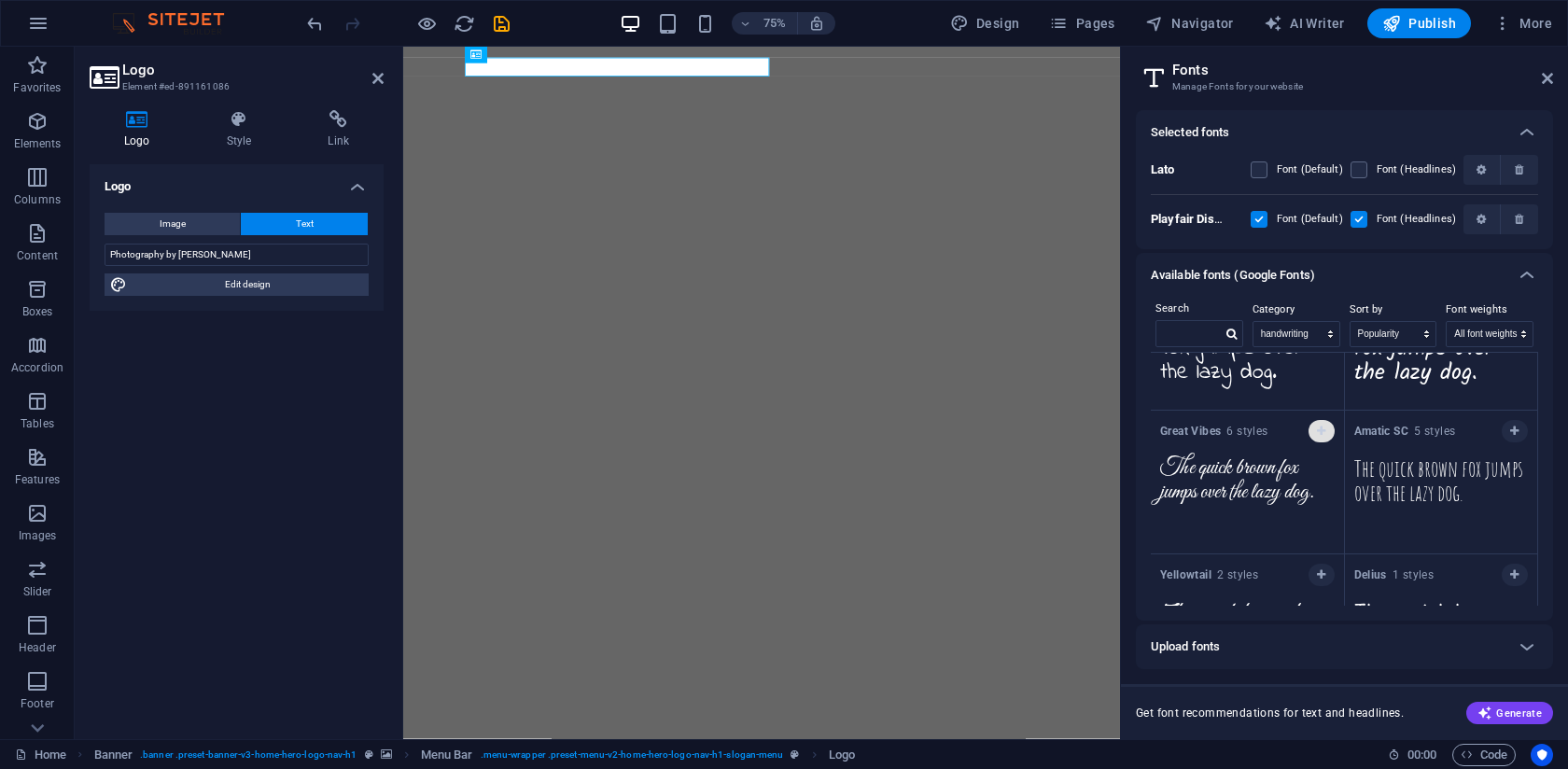
click at [1322, 434] on icon "button" at bounding box center [1321, 430] width 8 height 11
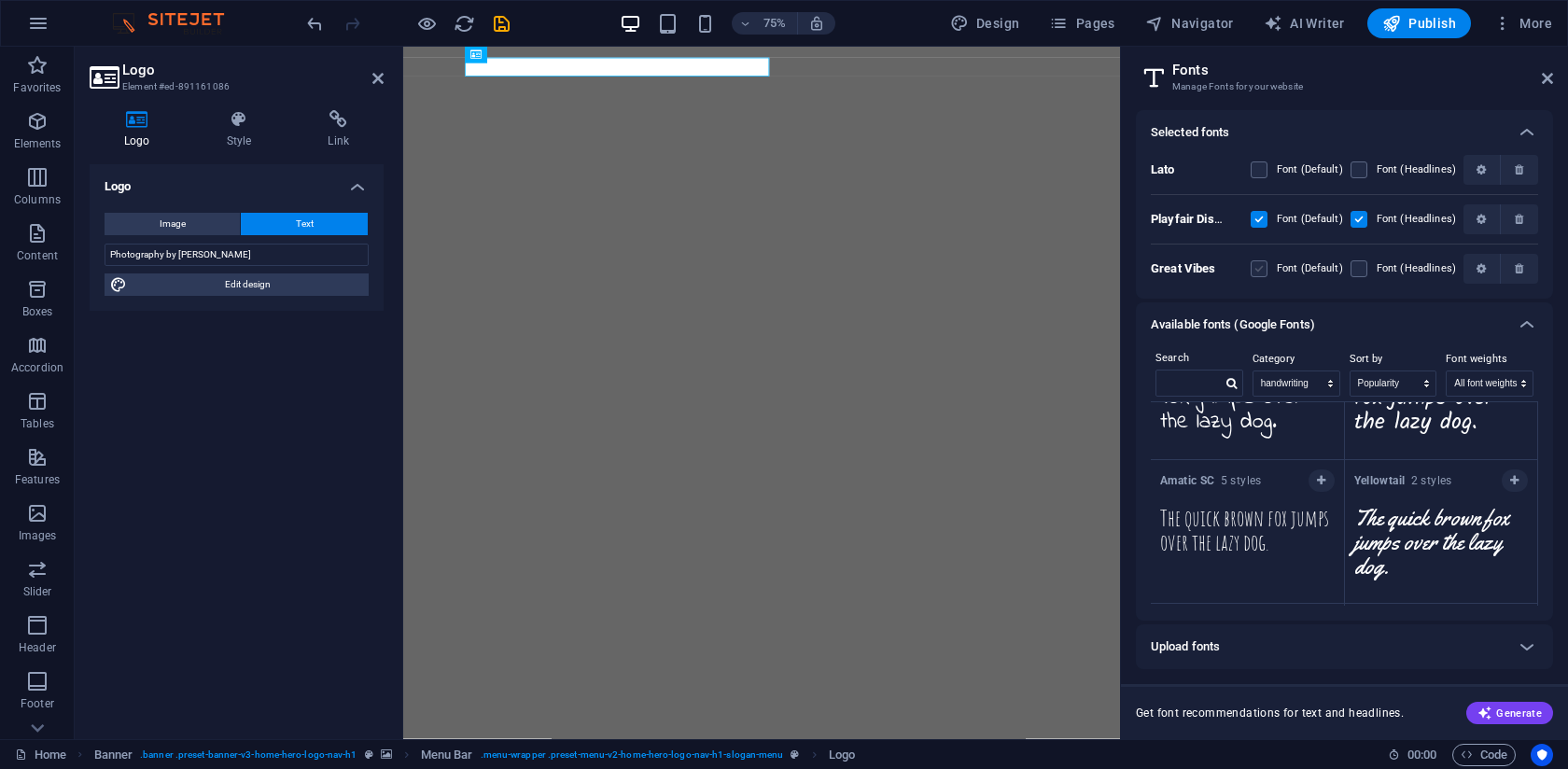
click at [1260, 270] on label at bounding box center [1259, 268] width 17 height 17
click at [0, 0] on Vibes "checkbox" at bounding box center [0, 0] width 0 height 0
click at [1267, 215] on label at bounding box center [1259, 218] width 17 height 17
click at [0, 0] on Display "checkbox" at bounding box center [0, 0] width 0 height 0
click at [1367, 272] on label at bounding box center [1358, 268] width 17 height 17
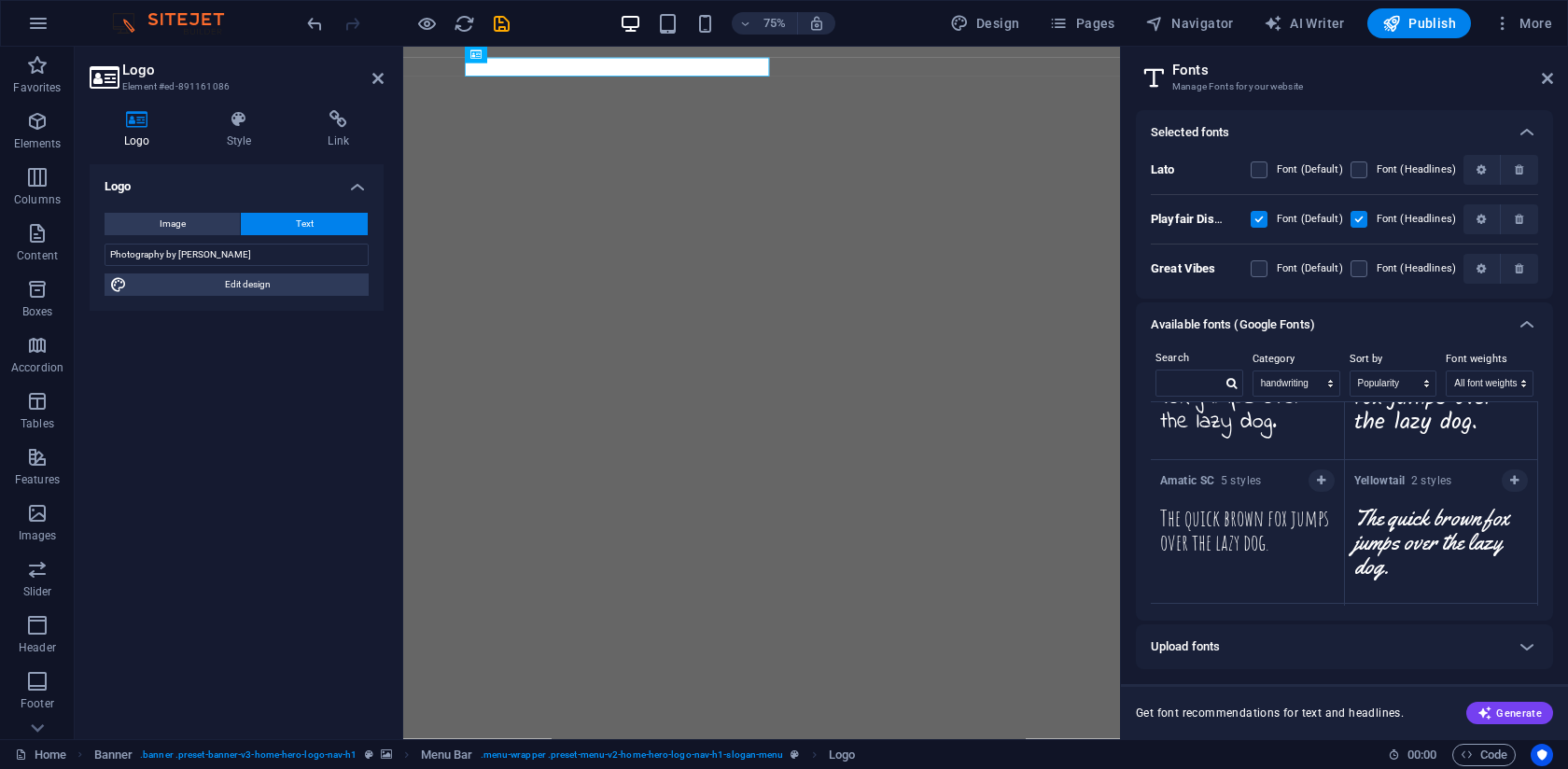
click at [0, 0] on Vibes "checkbox" at bounding box center [0, 0] width 0 height 0
click at [1259, 272] on label at bounding box center [1259, 268] width 17 height 17
click at [0, 0] on Vibes "checkbox" at bounding box center [0, 0] width 0 height 0
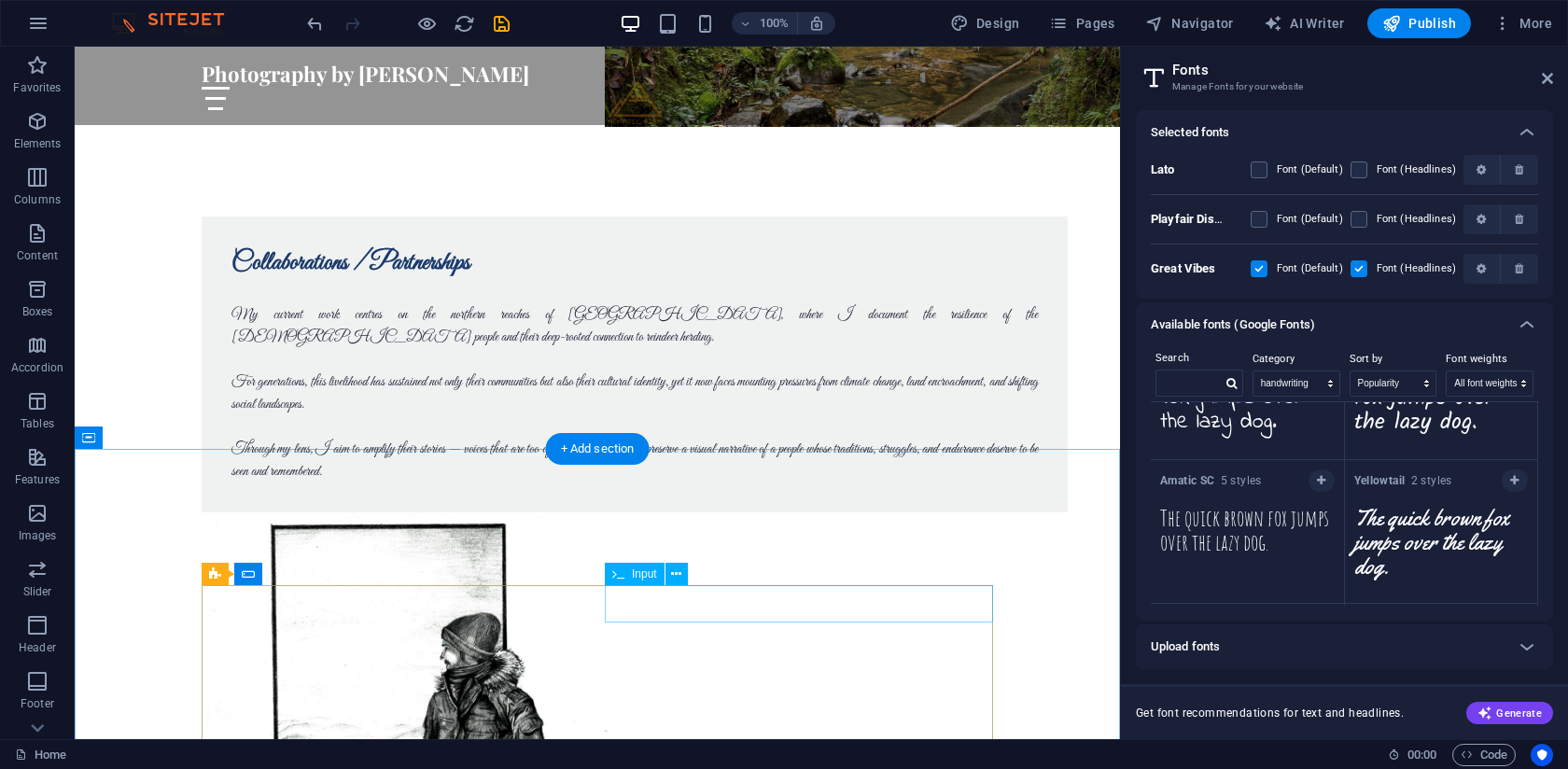
scroll to position [3175, 0]
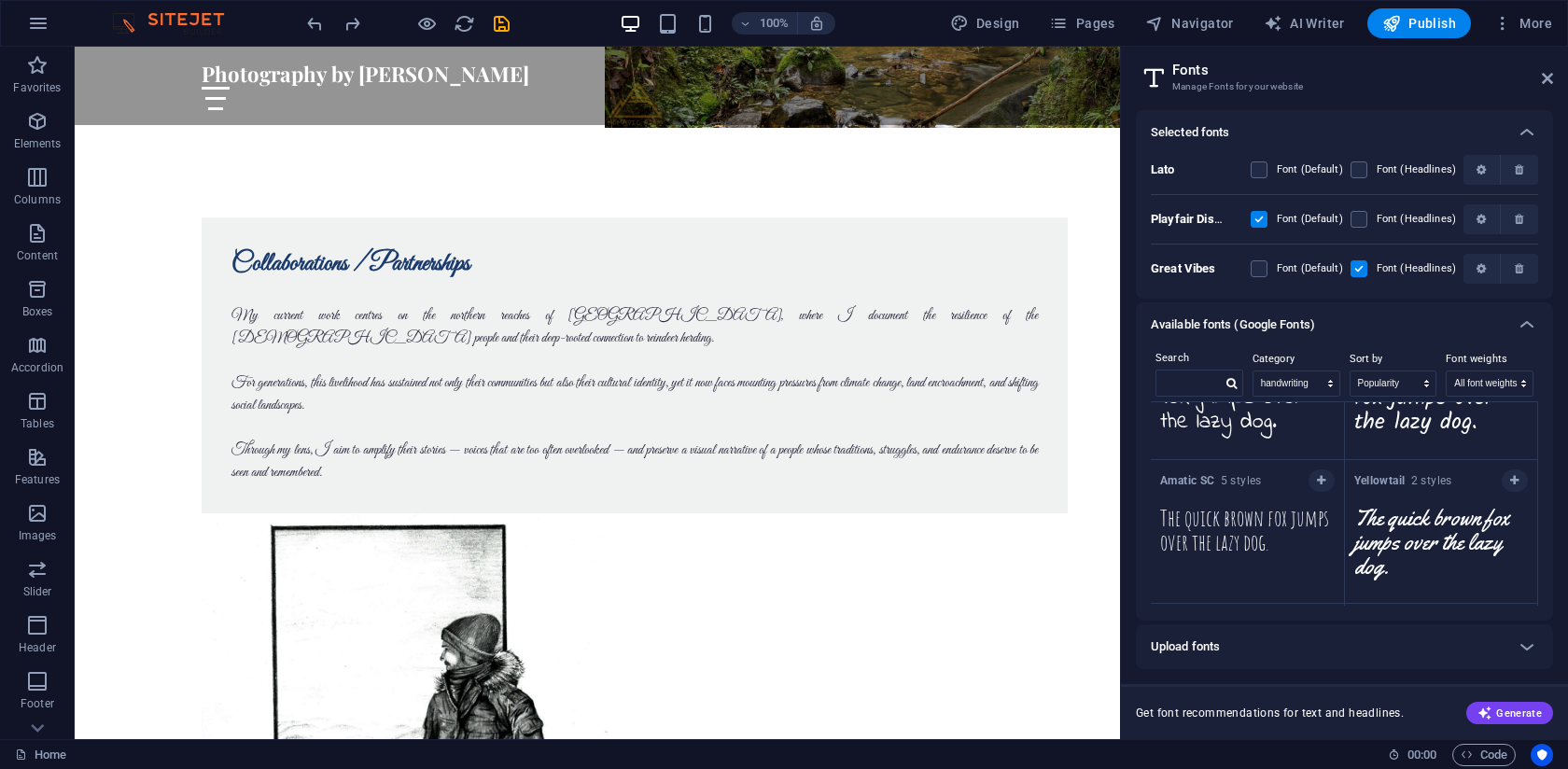
click at [1345, 324] on div "Available fonts (Google Fonts)" at bounding box center [1328, 324] width 354 height 23
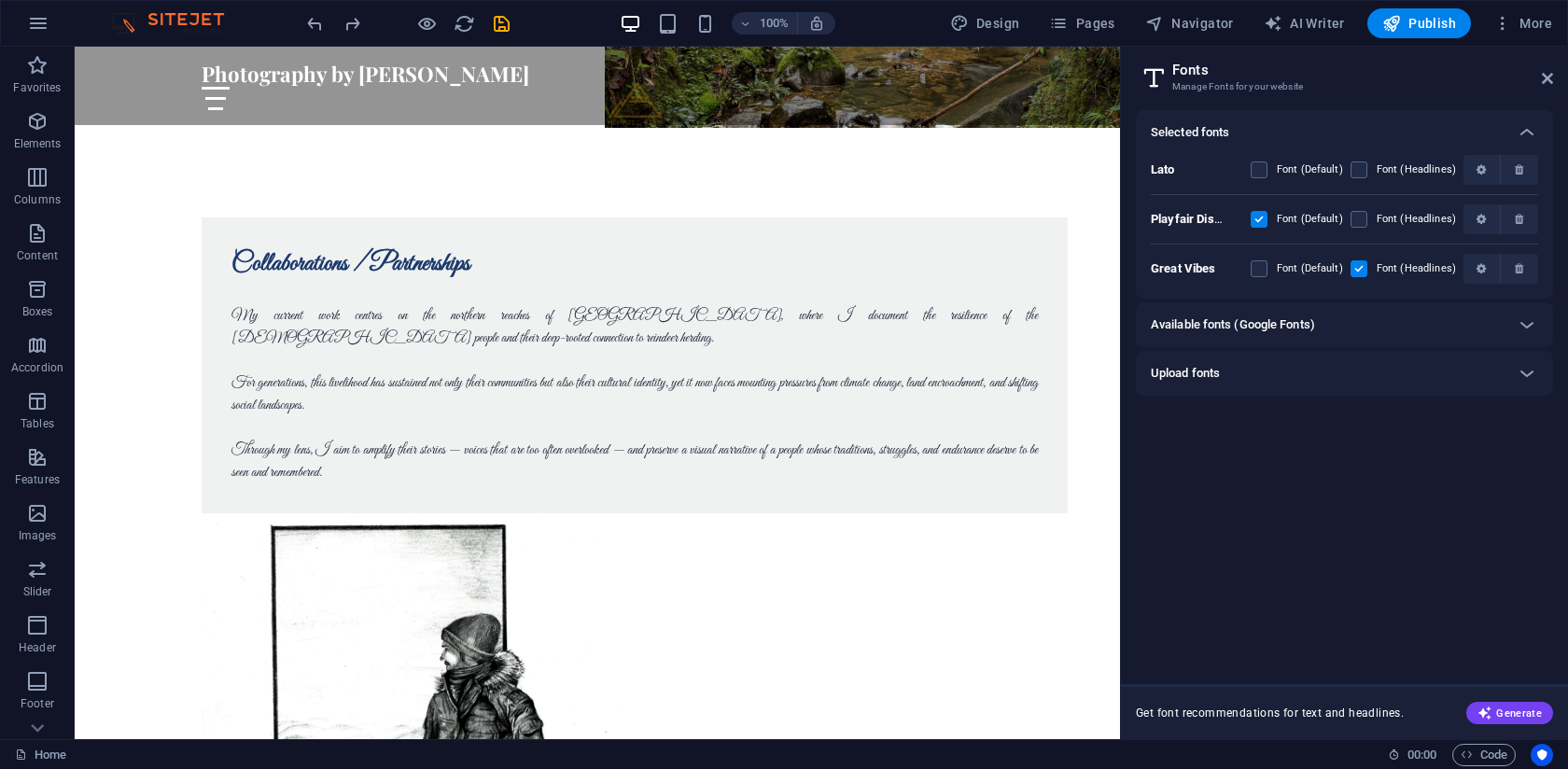
scroll to position [0, 0]
click at [1366, 220] on label at bounding box center [1358, 218] width 17 height 17
click at [0, 0] on Display "checkbox" at bounding box center [0, 0] width 0 height 0
click at [1263, 219] on label at bounding box center [1259, 218] width 17 height 17
click at [0, 0] on Display "checkbox" at bounding box center [0, 0] width 0 height 0
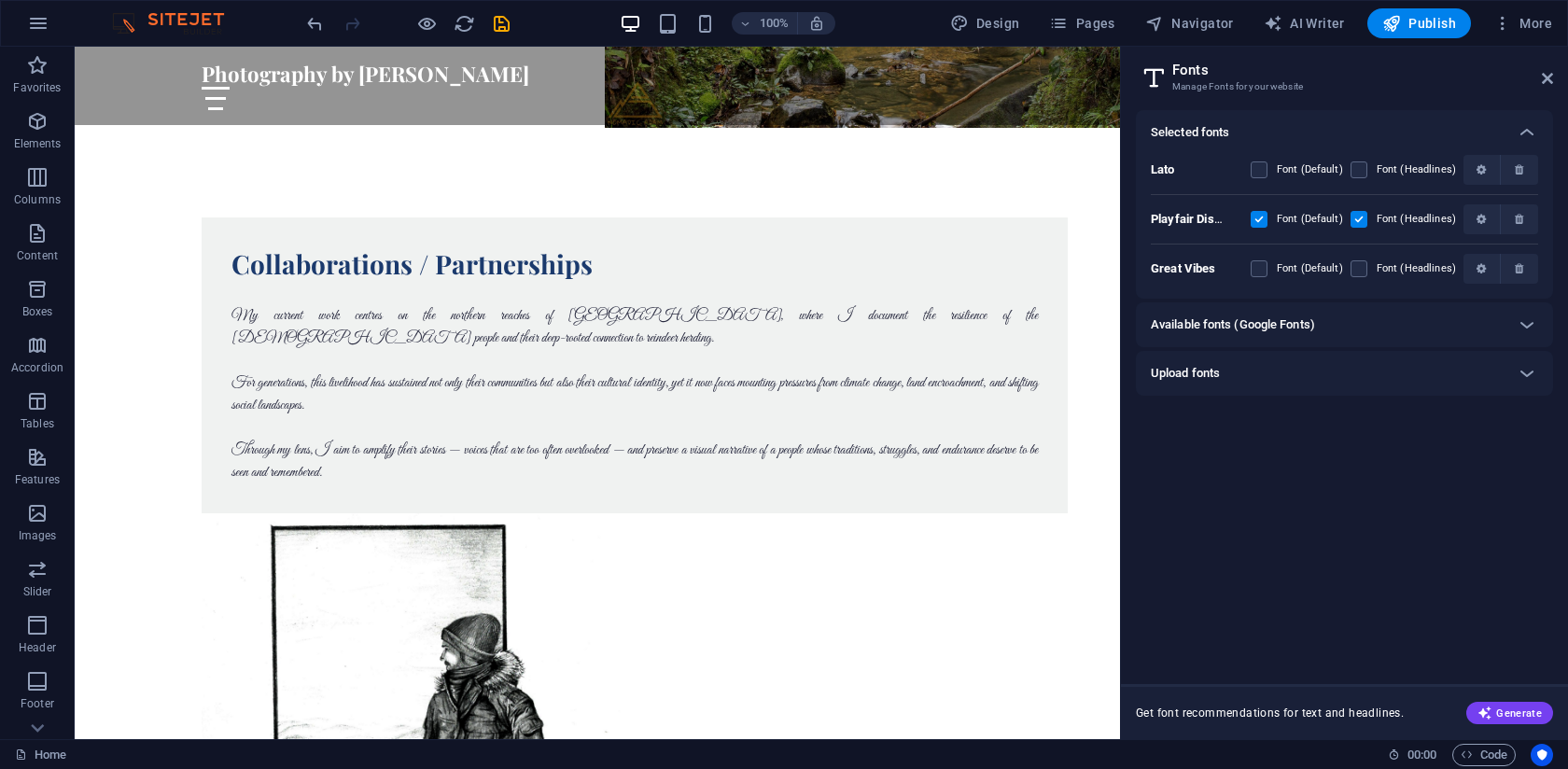
click at [1263, 170] on label at bounding box center [1259, 169] width 17 height 17
click at [0, 0] on input "checkbox" at bounding box center [0, 0] width 0 height 0
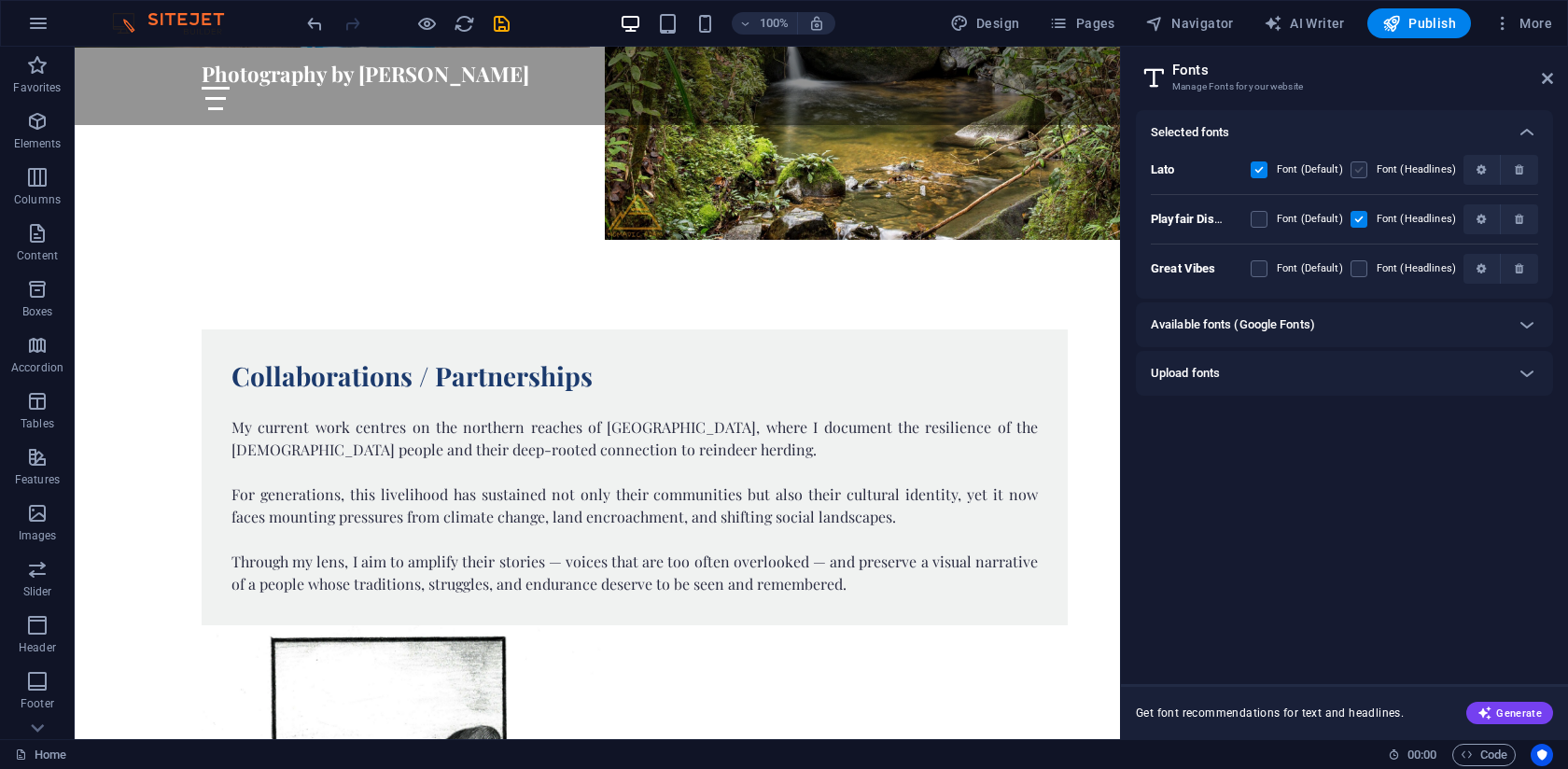
click at [1367, 175] on label at bounding box center [1358, 169] width 17 height 17
click at [0, 0] on input "checkbox" at bounding box center [0, 0] width 0 height 0
click at [1362, 170] on label at bounding box center [1358, 169] width 17 height 17
click at [0, 0] on input "checkbox" at bounding box center [0, 0] width 0 height 0
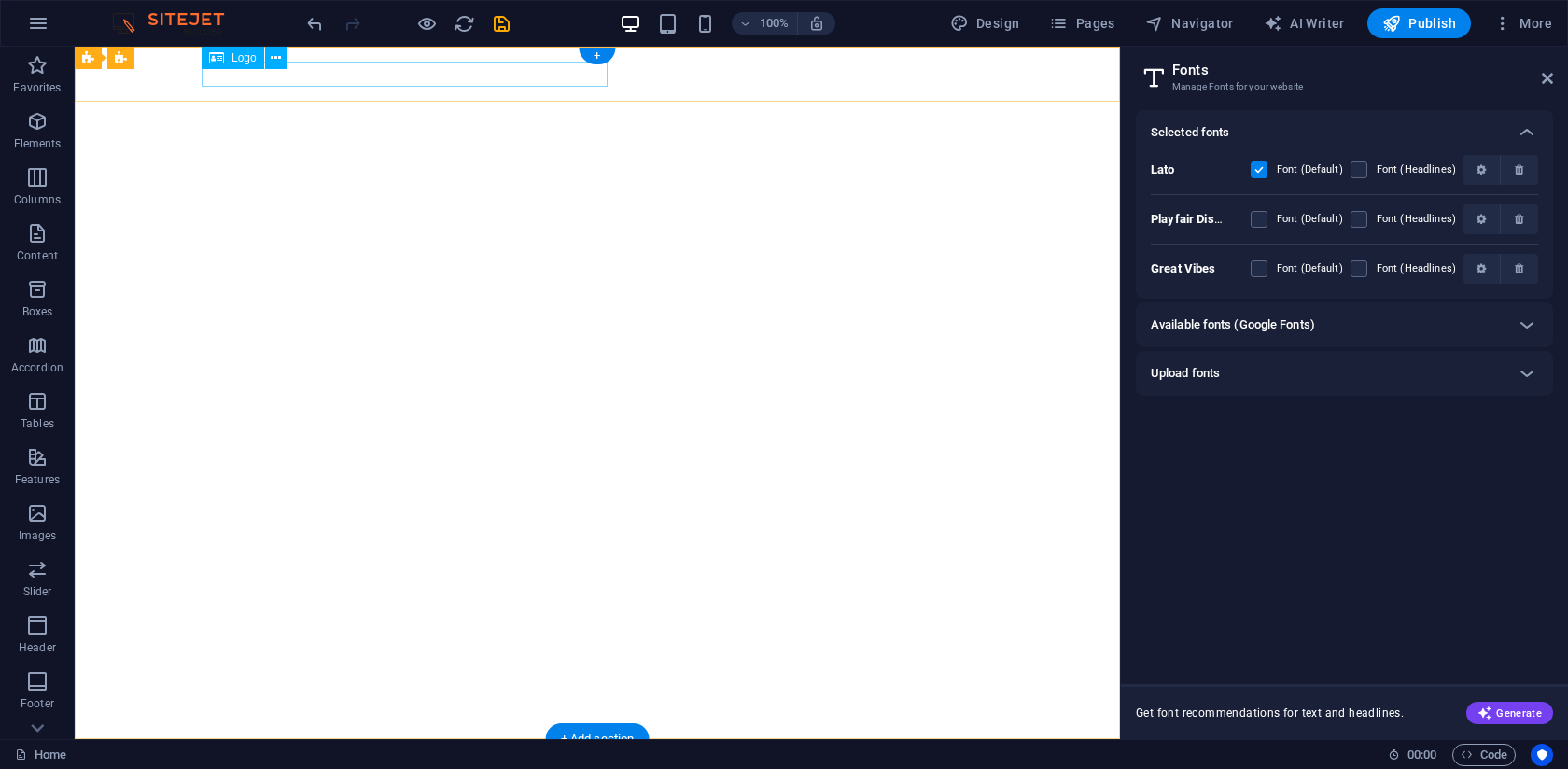
click at [397, 754] on div "Photography by [PERSON_NAME]" at bounding box center [597, 766] width 791 height 25
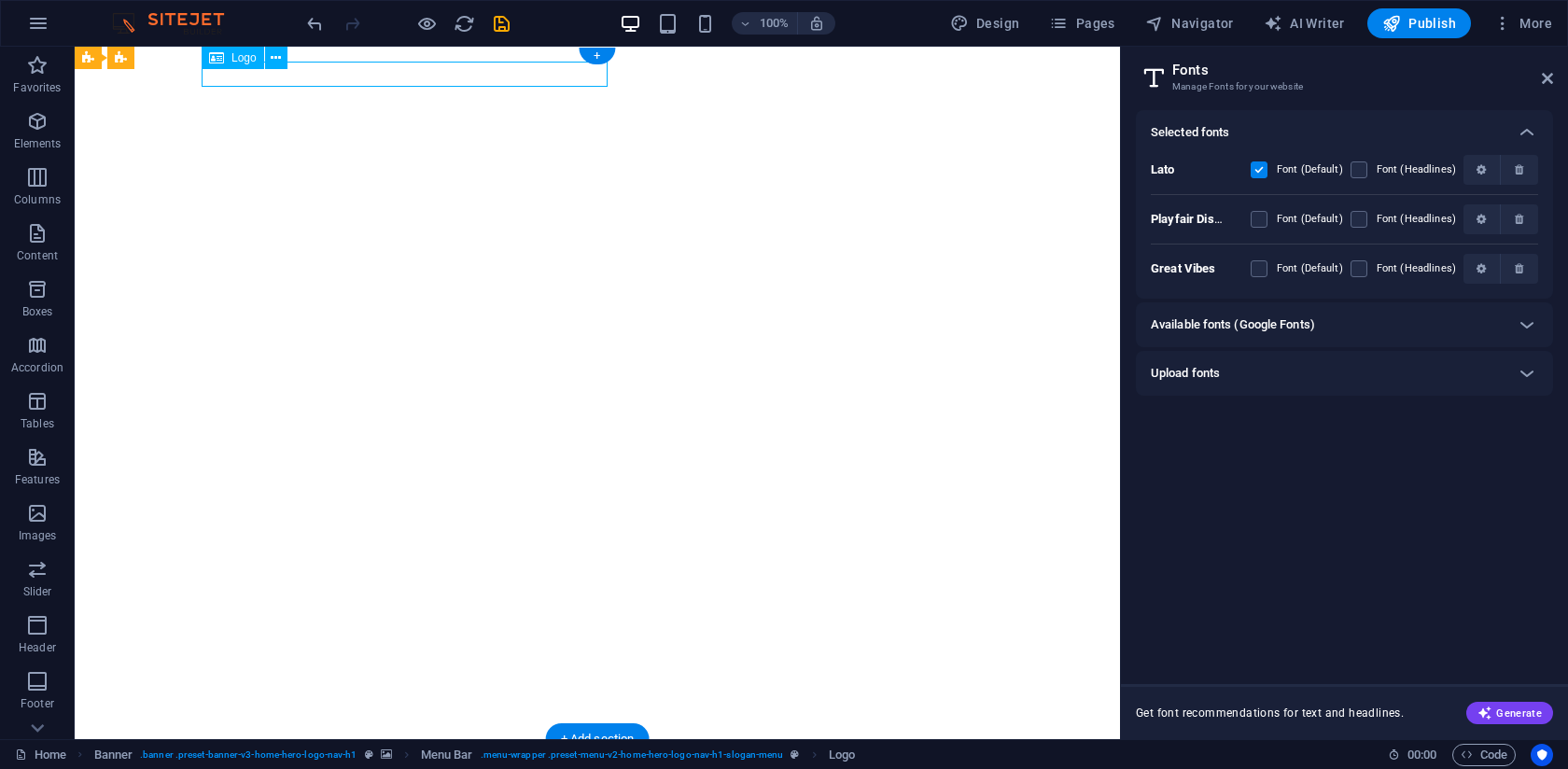
click at [412, 754] on div "Photography by [PERSON_NAME]" at bounding box center [597, 766] width 791 height 25
click at [413, 754] on div "Photography by [PERSON_NAME]" at bounding box center [597, 766] width 791 height 25
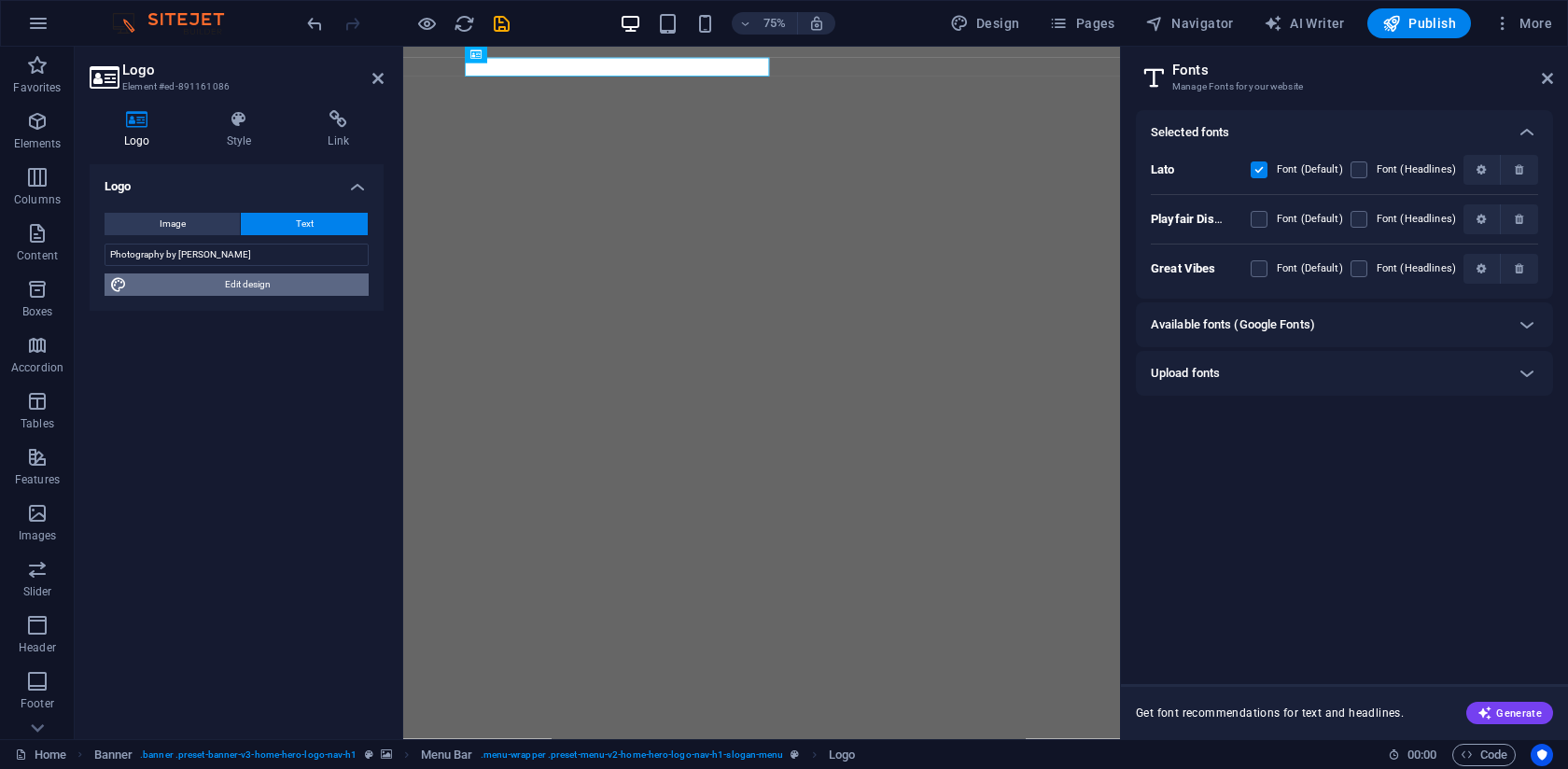
click at [226, 290] on span "Edit design" at bounding box center [247, 285] width 230 height 23
select select "px"
select select "200"
select select "px"
select select "rem"
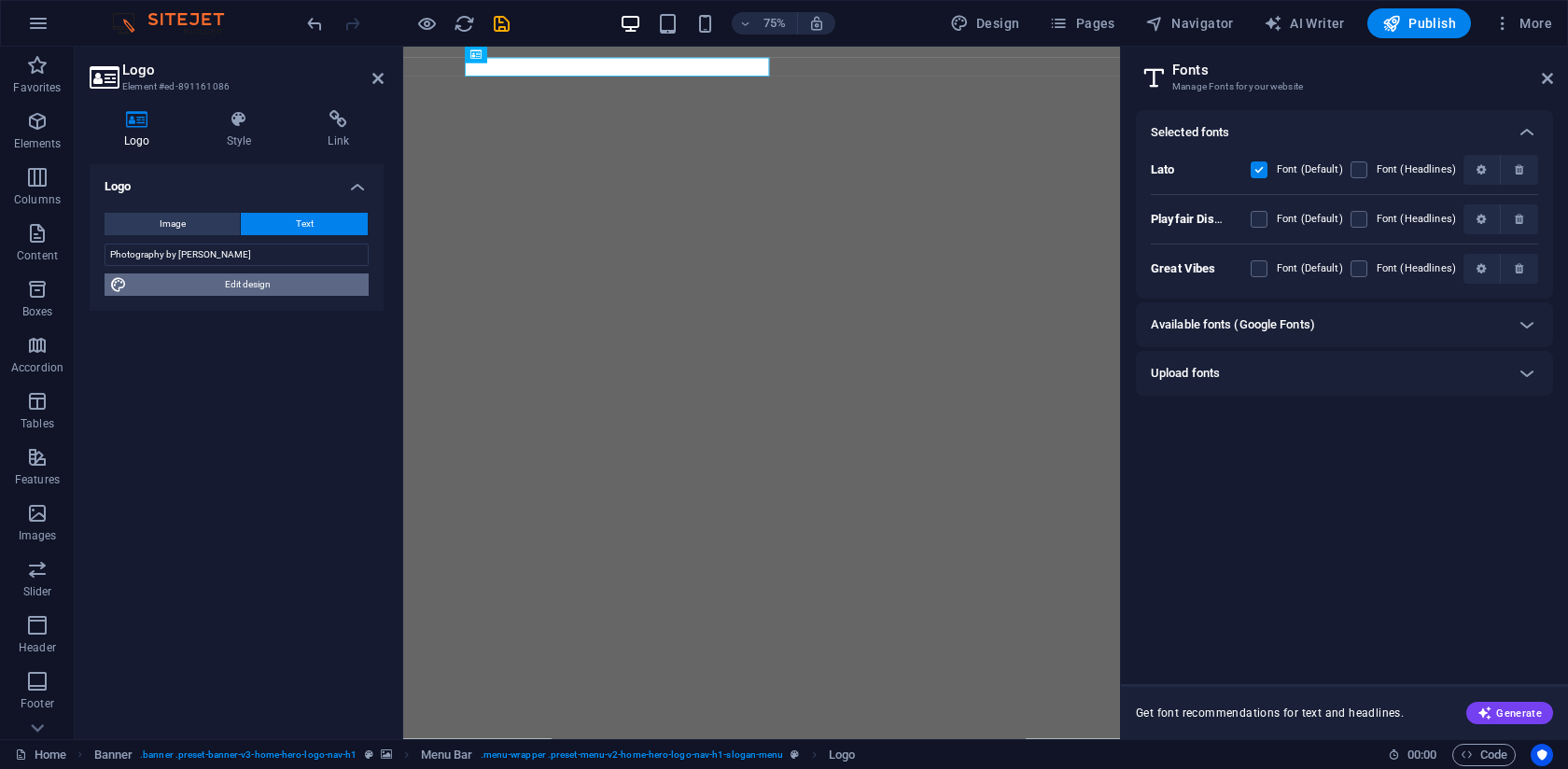
select select "700"
select select "px"
select select "rem"
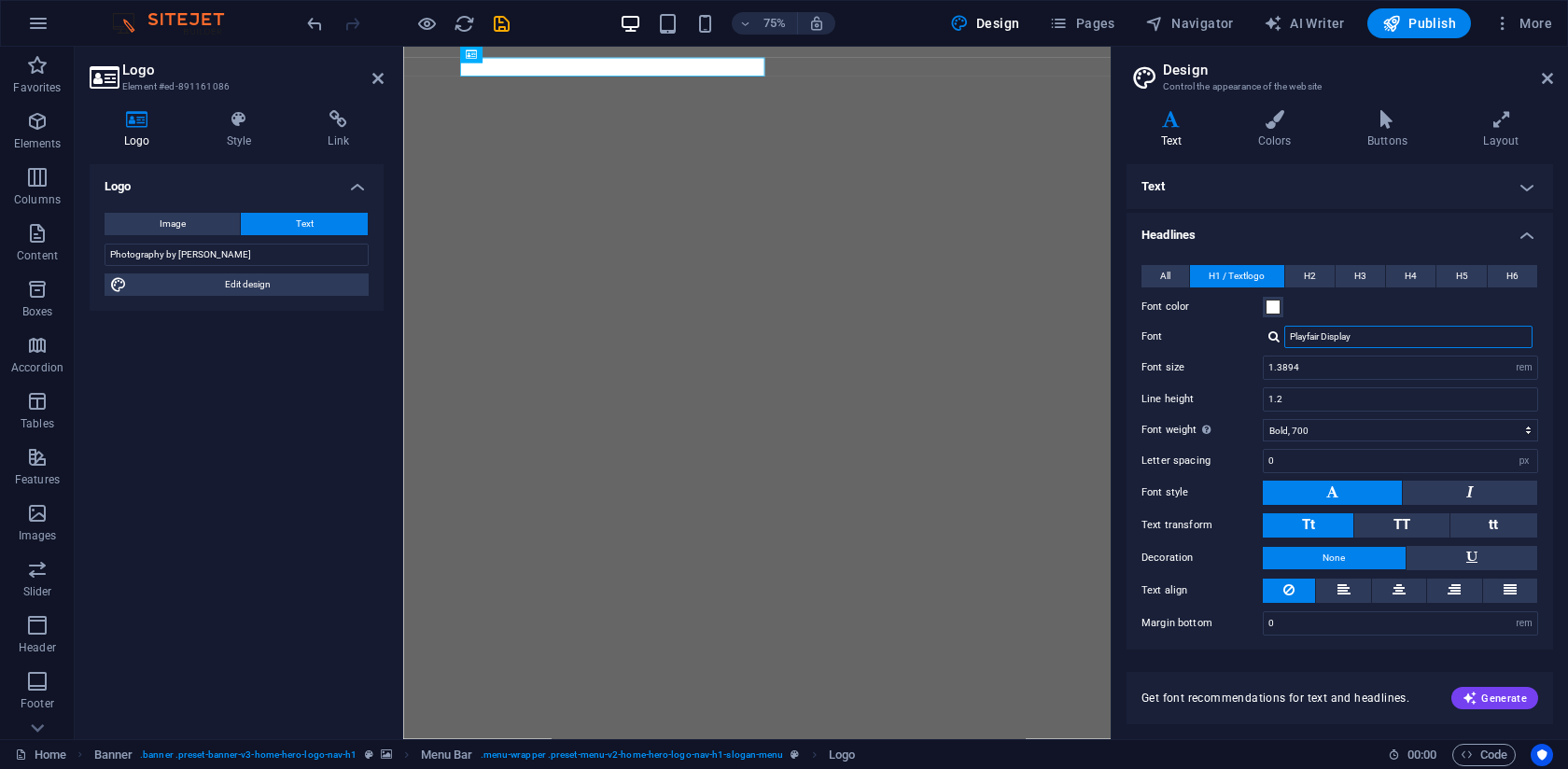
click at [1341, 333] on input "Playfair Display" at bounding box center [1408, 336] width 248 height 23
click at [1277, 337] on div at bounding box center [1273, 336] width 11 height 12
click at [1314, 362] on div "Great Vibes" at bounding box center [1412, 362] width 246 height 20
type input "Great Vibes"
click at [203, 425] on div "Logo Image Text Drag files here, click to choose files or select files from Fil…" at bounding box center [236, 444] width 294 height 559
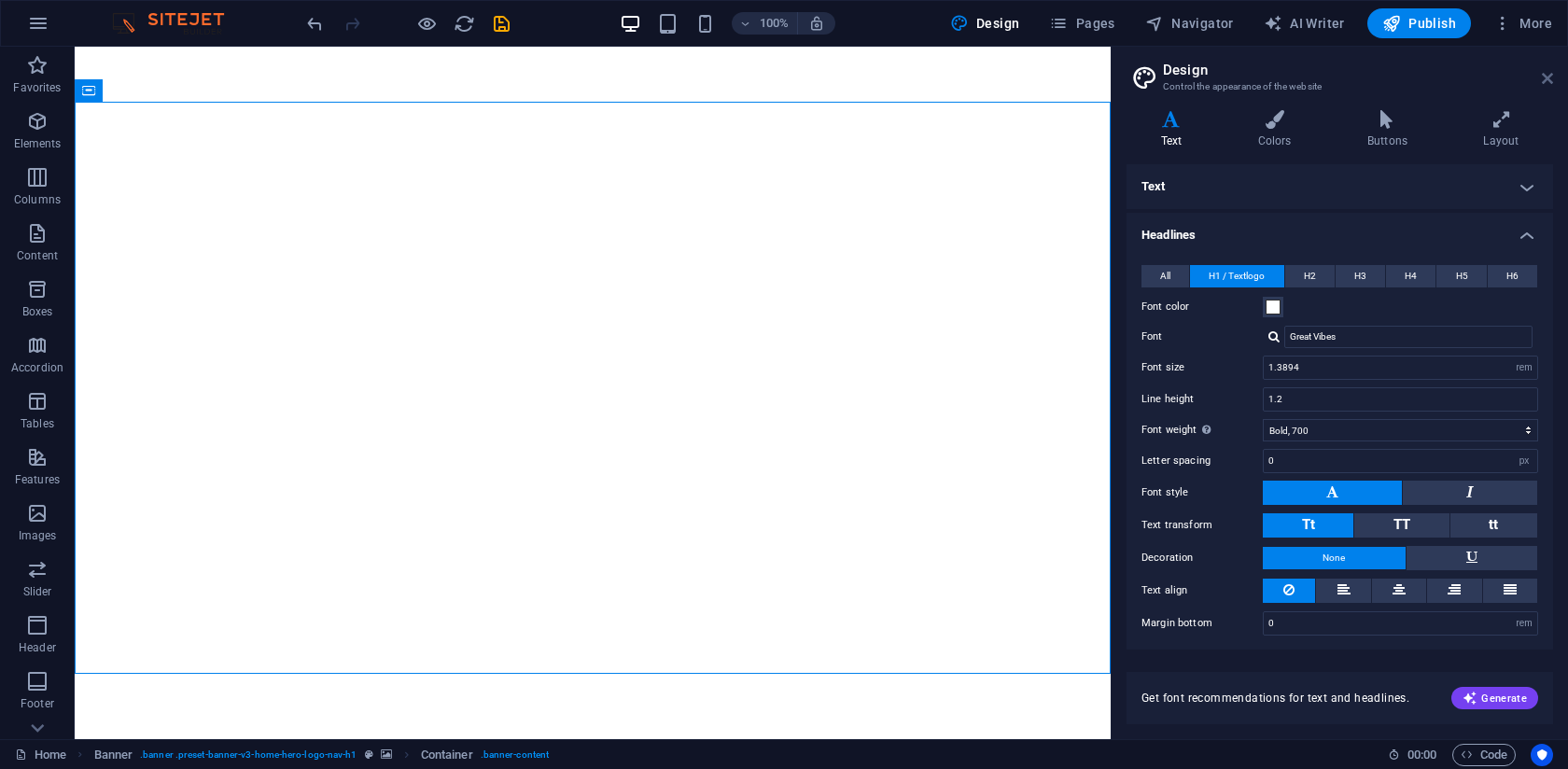
click at [1551, 76] on icon at bounding box center [1546, 78] width 11 height 15
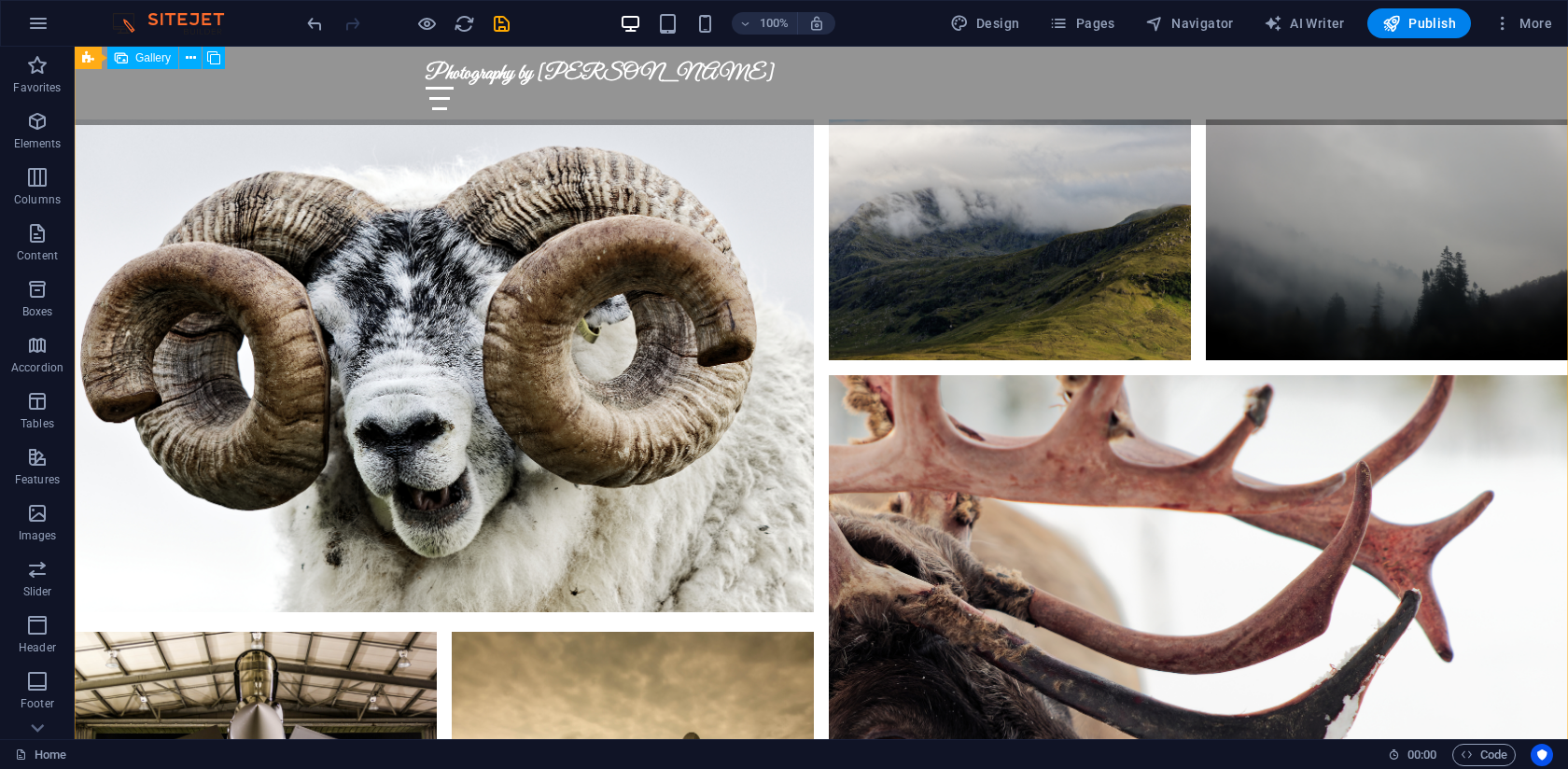
scroll to position [2093, 0]
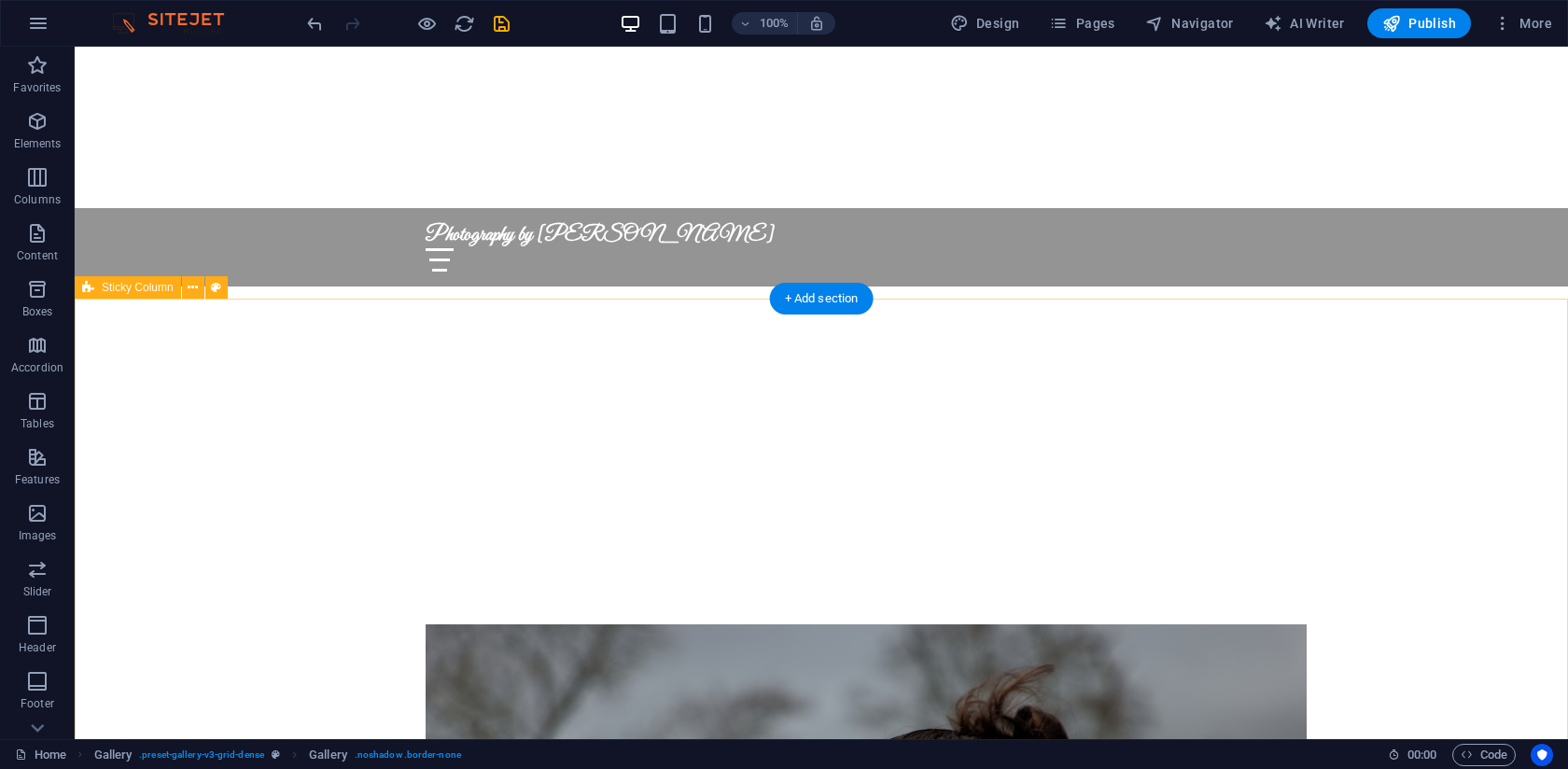
scroll to position [0, 0]
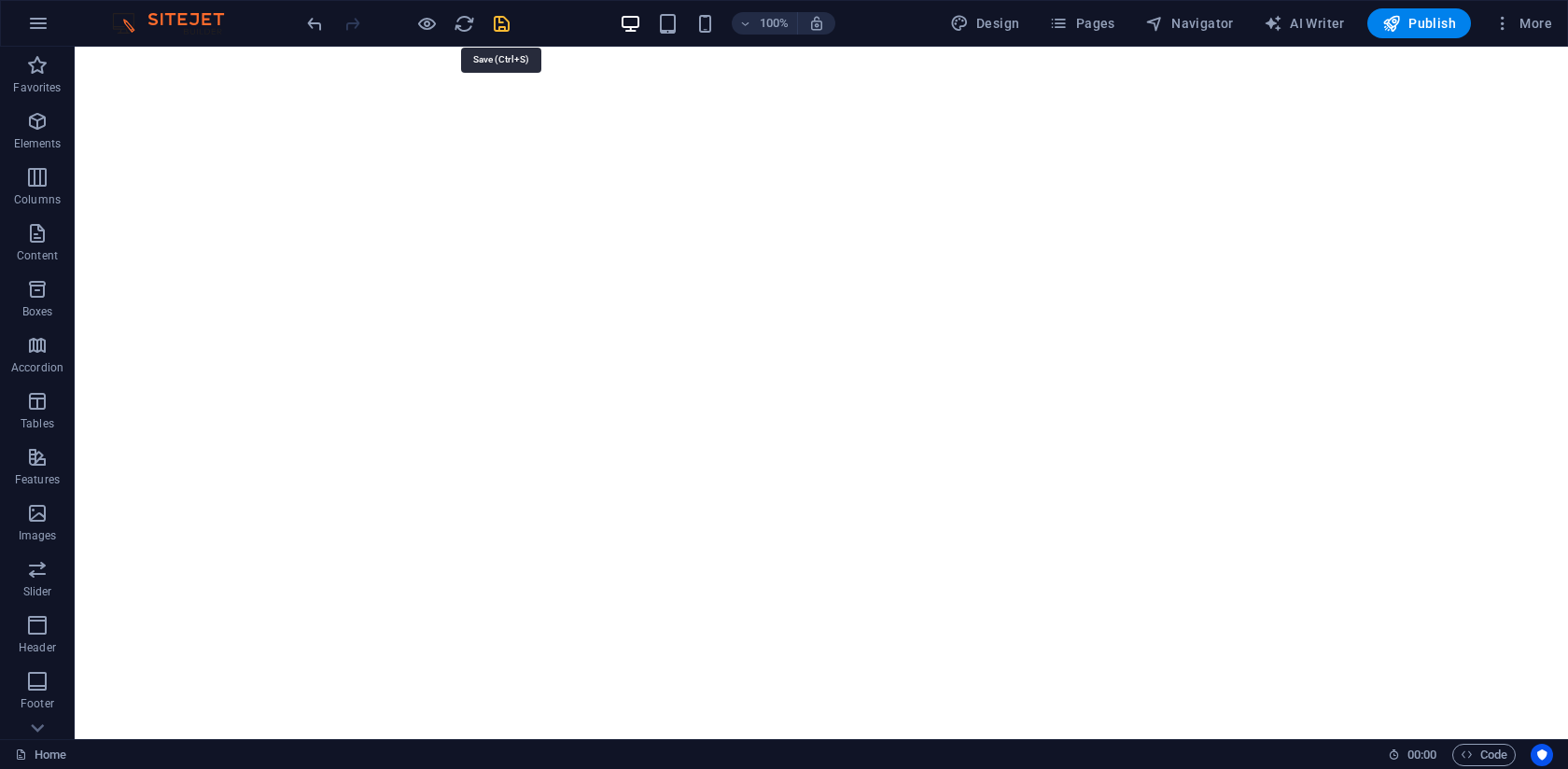
click at [503, 22] on icon "save" at bounding box center [502, 24] width 22 height 22
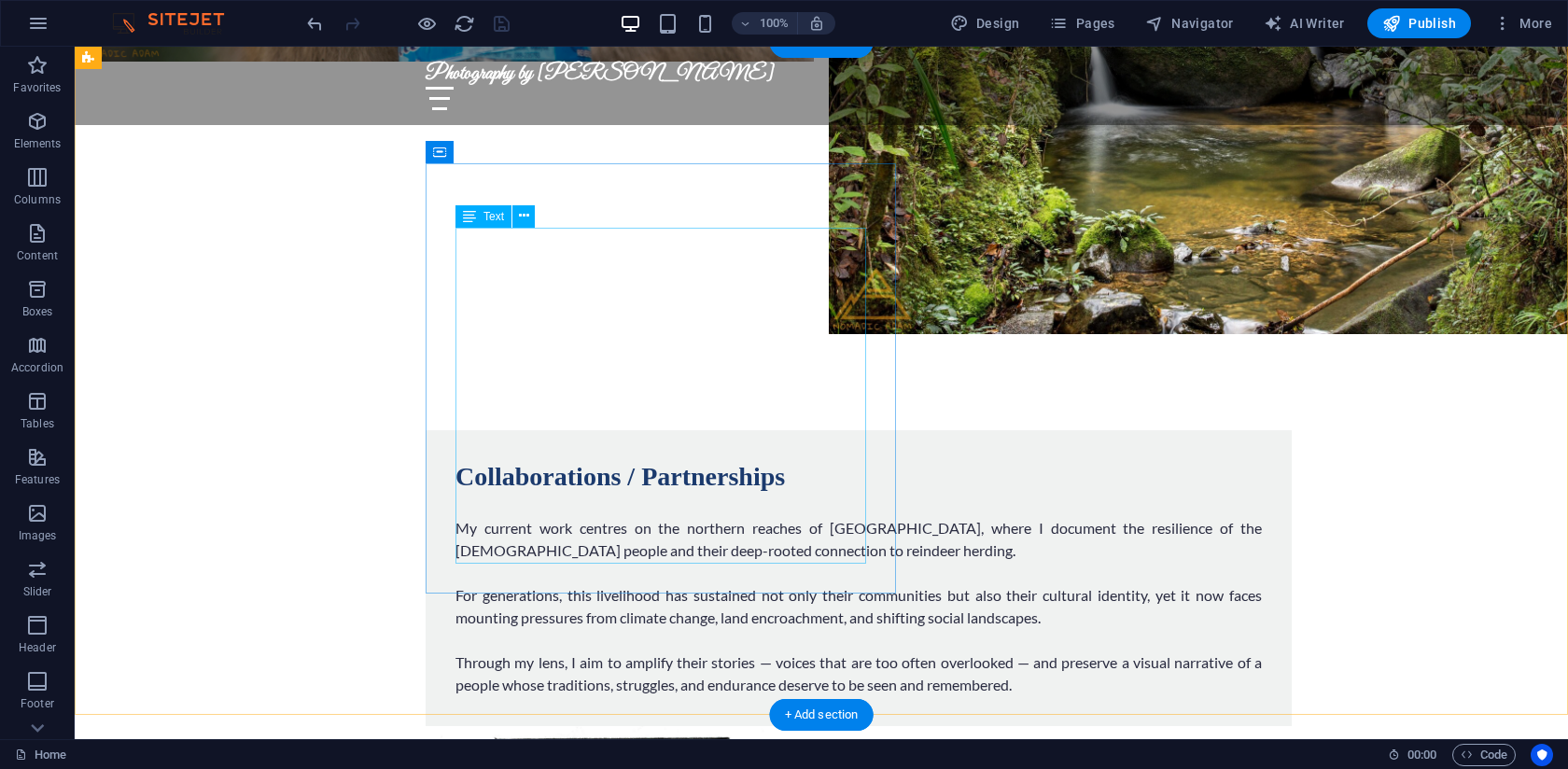
scroll to position [3515, 0]
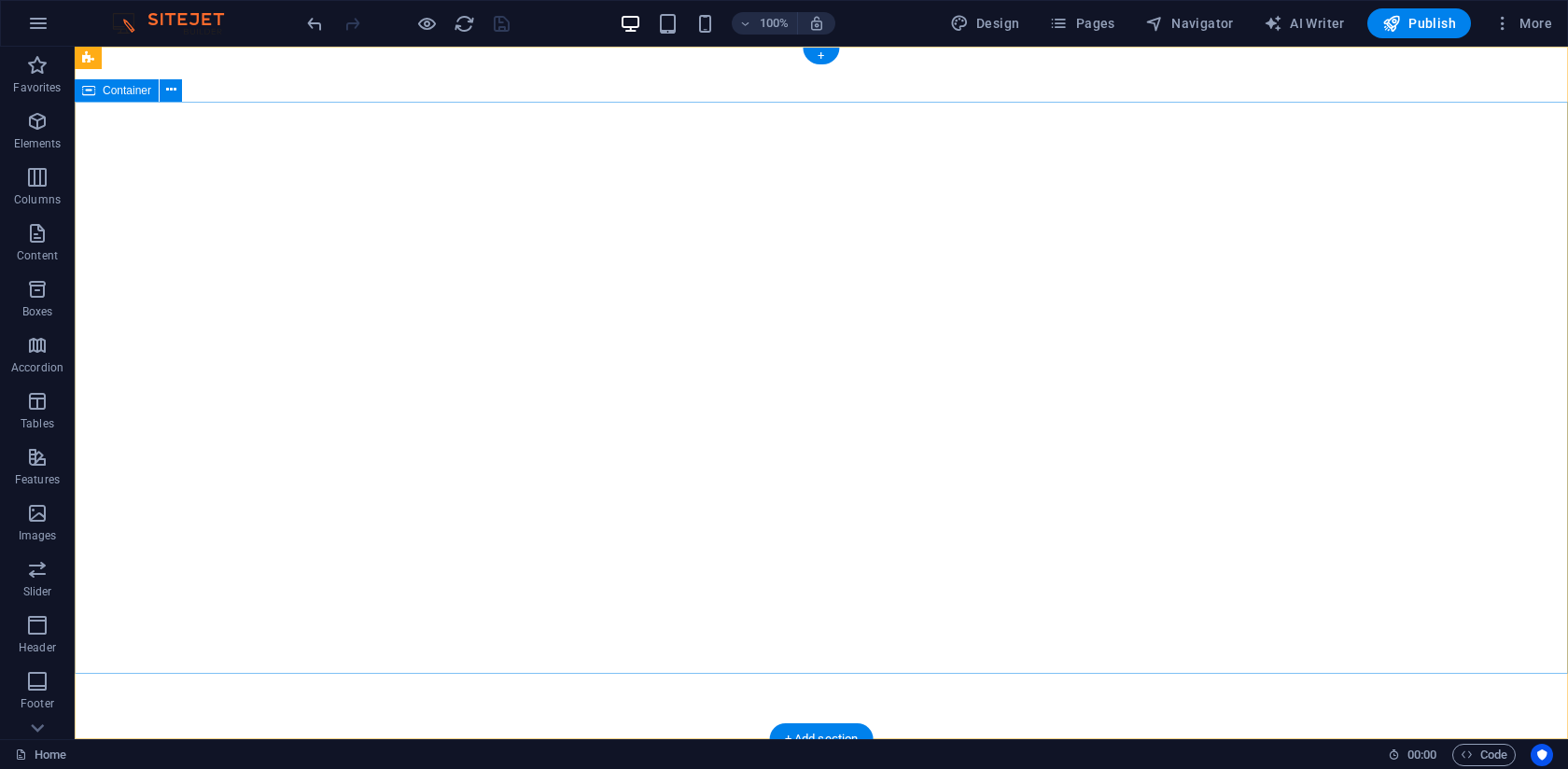
scroll to position [25, 0]
